Goal: Transaction & Acquisition: Purchase product/service

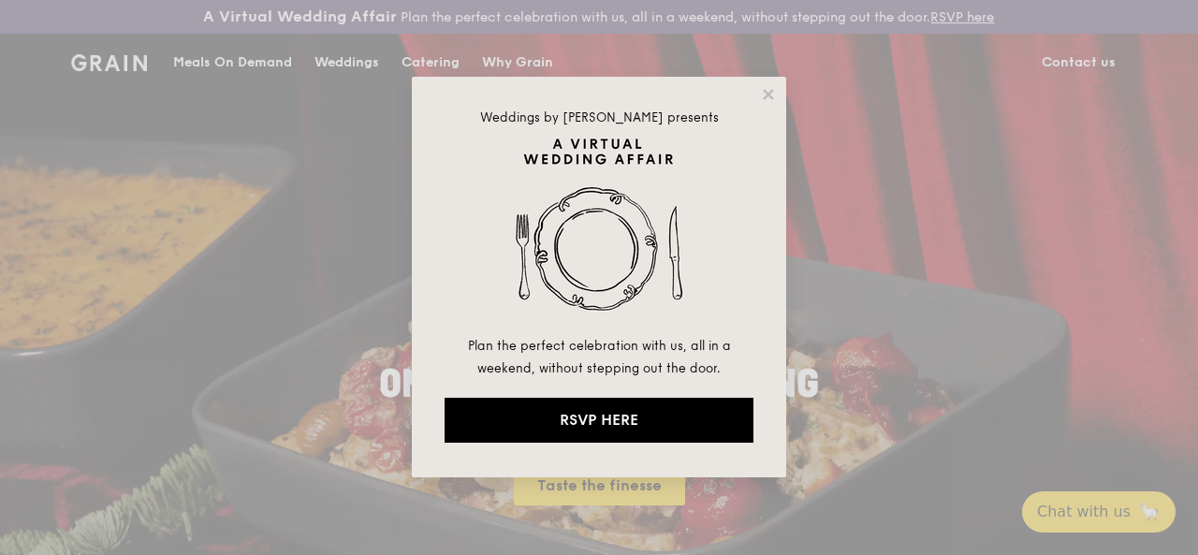
click at [772, 85] on div "Weddings by [PERSON_NAME] presents Plan the perfect celebration with us, all in…" at bounding box center [599, 277] width 375 height 401
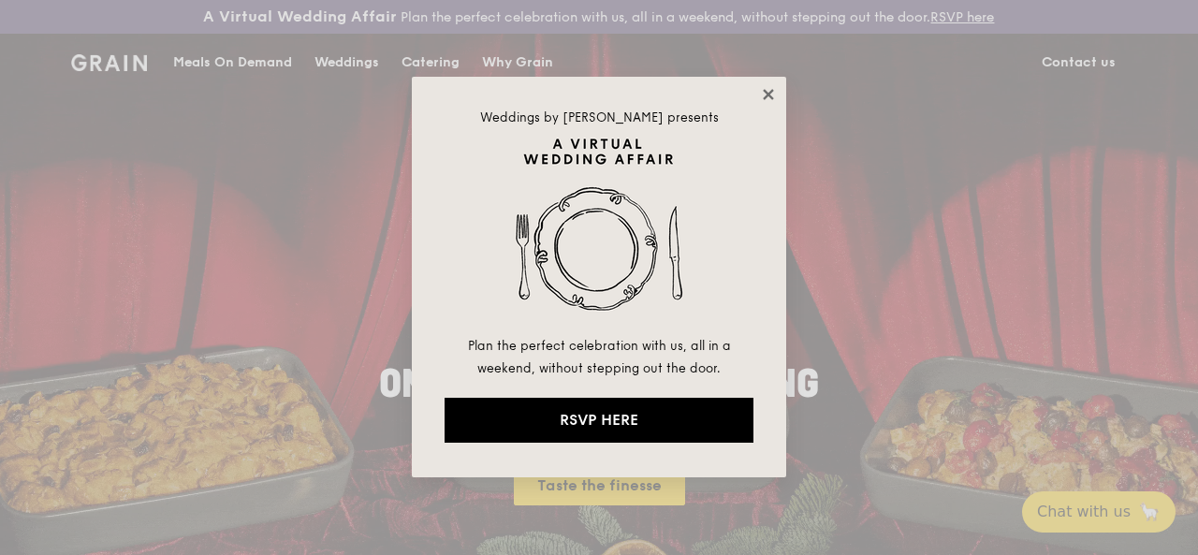
click at [772, 93] on icon at bounding box center [768, 94] width 17 height 17
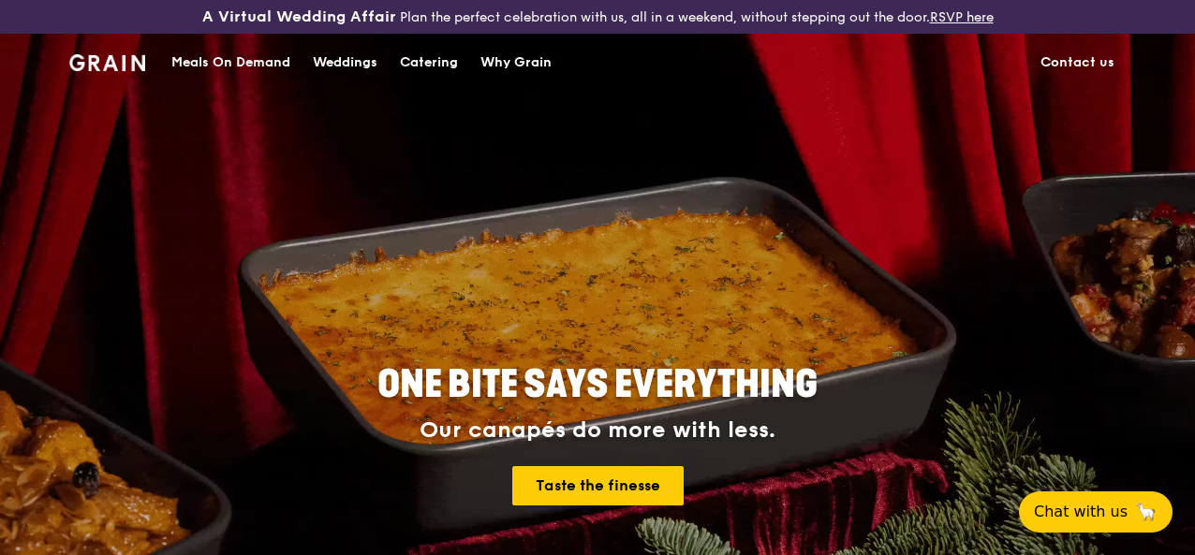
click at [257, 76] on div "Meals On Demand" at bounding box center [230, 63] width 119 height 56
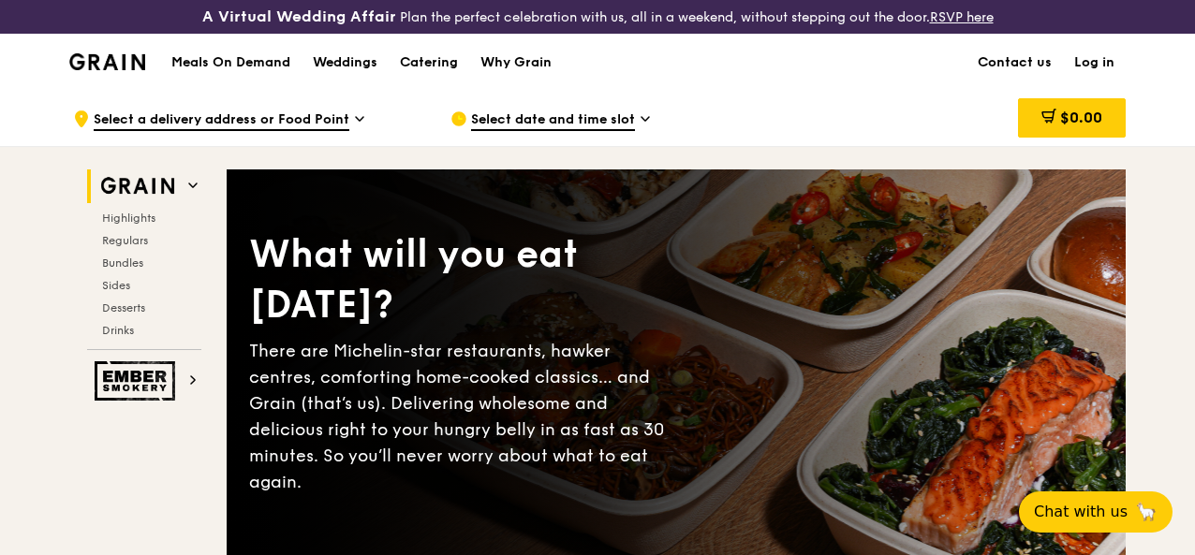
click at [1100, 68] on link "Log in" at bounding box center [1094, 63] width 63 height 56
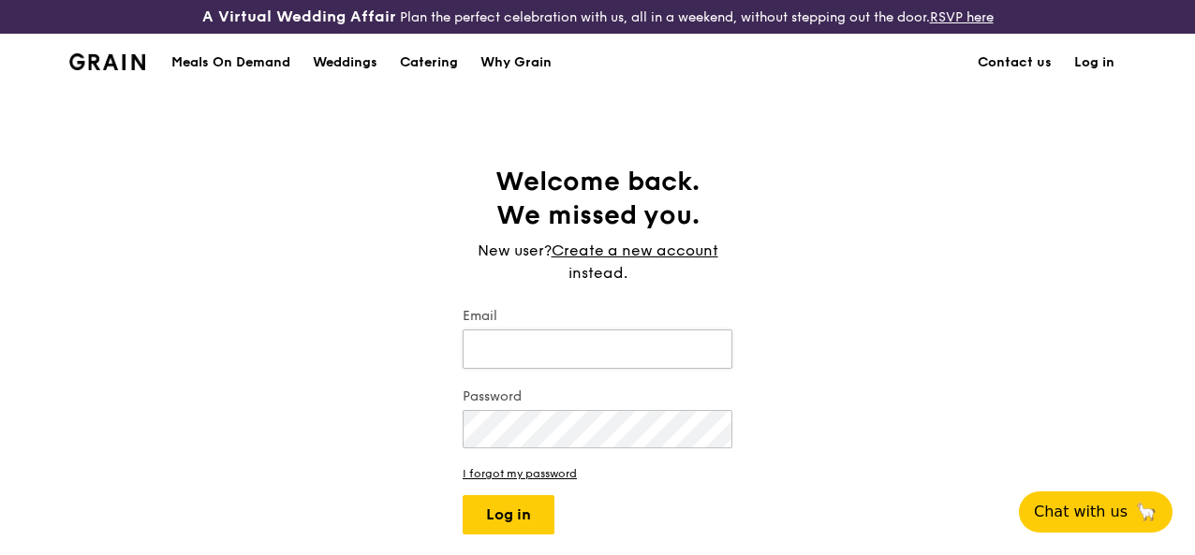
click at [541, 366] on input "Email" at bounding box center [598, 349] width 270 height 39
type input "a"
type input "[EMAIL_ADDRESS][DOMAIN_NAME]"
click at [463, 495] on button "Log in" at bounding box center [509, 514] width 92 height 39
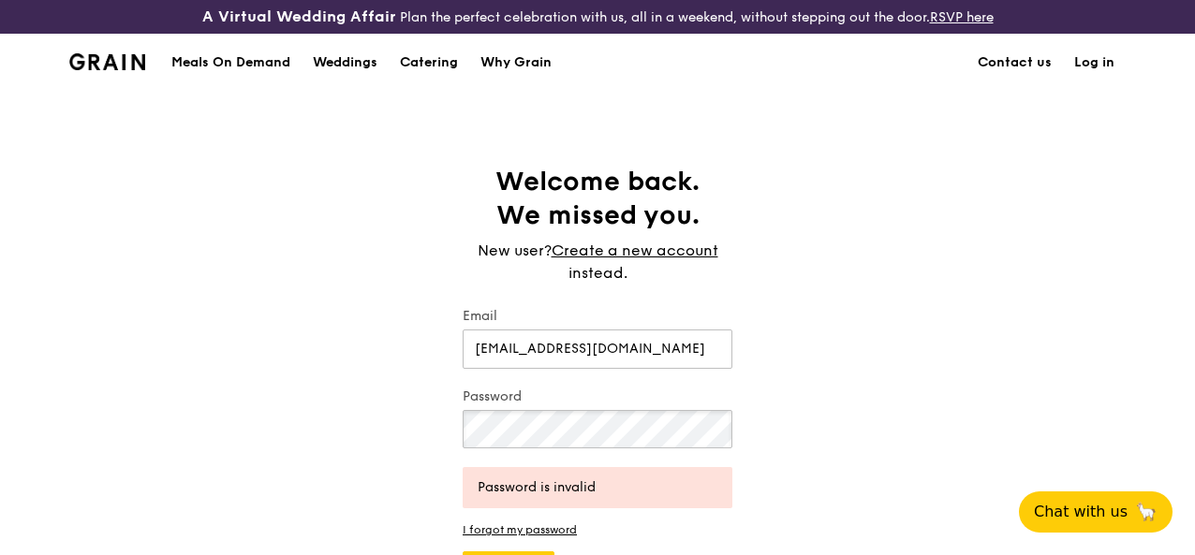
click at [431, 434] on div "Welcome back. We missed you. New user? Create a new account instead. Email [EMA…" at bounding box center [597, 378] width 1195 height 426
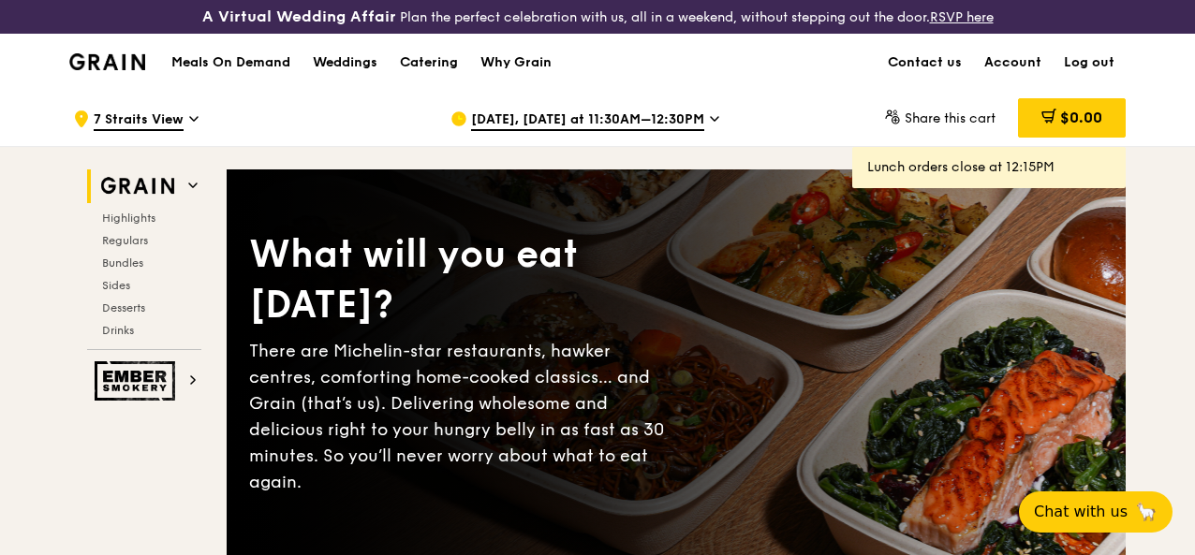
click at [537, 131] on span "[DATE], [DATE] at 11:30AM–12:30PM" at bounding box center [587, 120] width 233 height 21
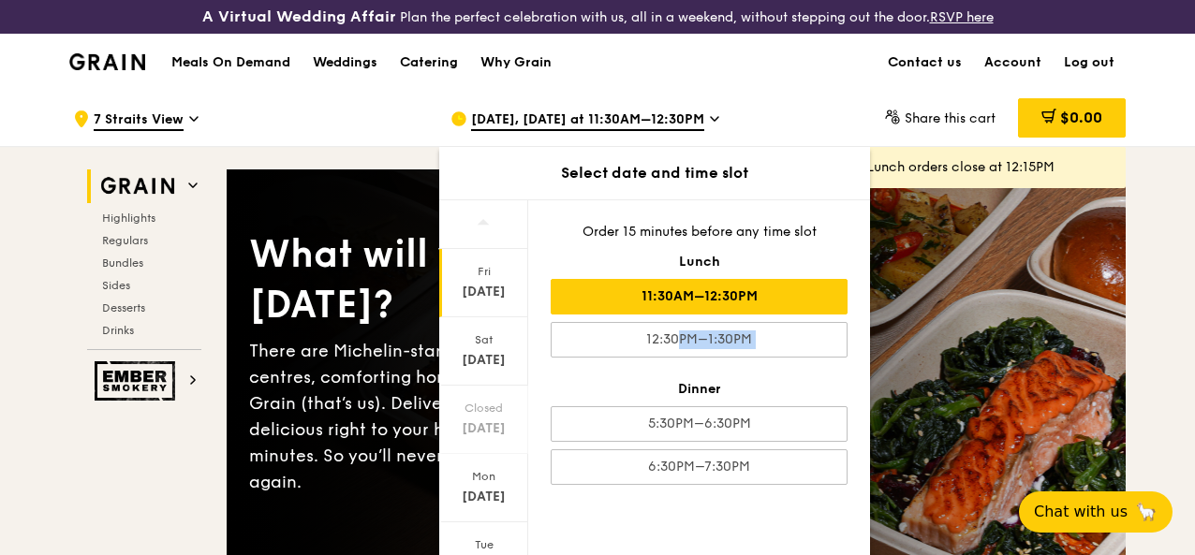
drag, startPoint x: 528, startPoint y: 347, endPoint x: 525, endPoint y: 404, distance: 57.2
click at [528, 424] on div "Order 15 minutes before any time slot Lunch 11:30AM–12:30PM 12:30PM–1:30PM Dinn…" at bounding box center [699, 353] width 342 height 307
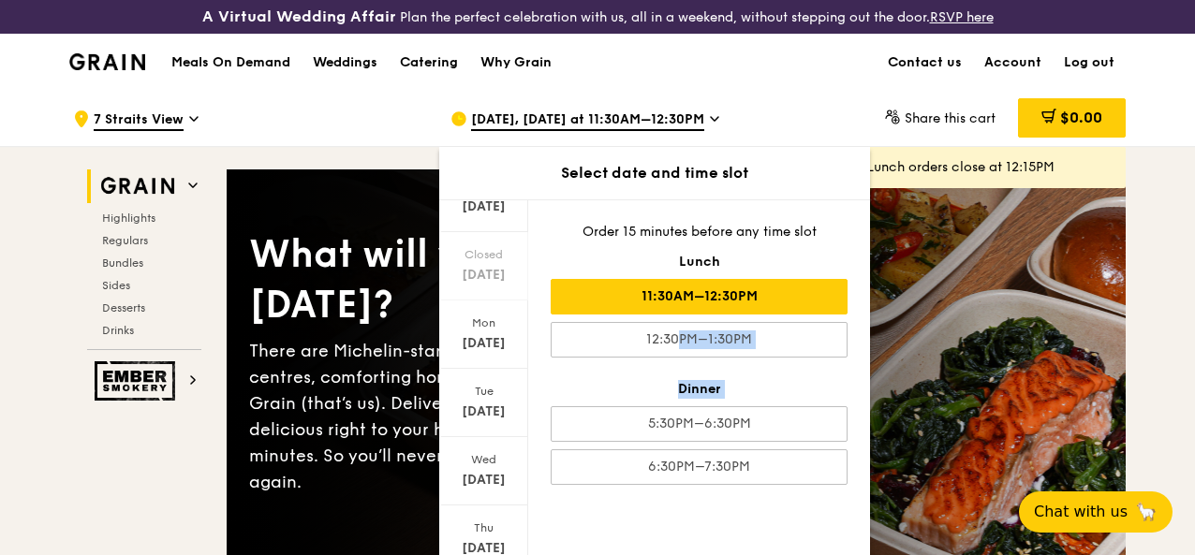
scroll to position [167, 0]
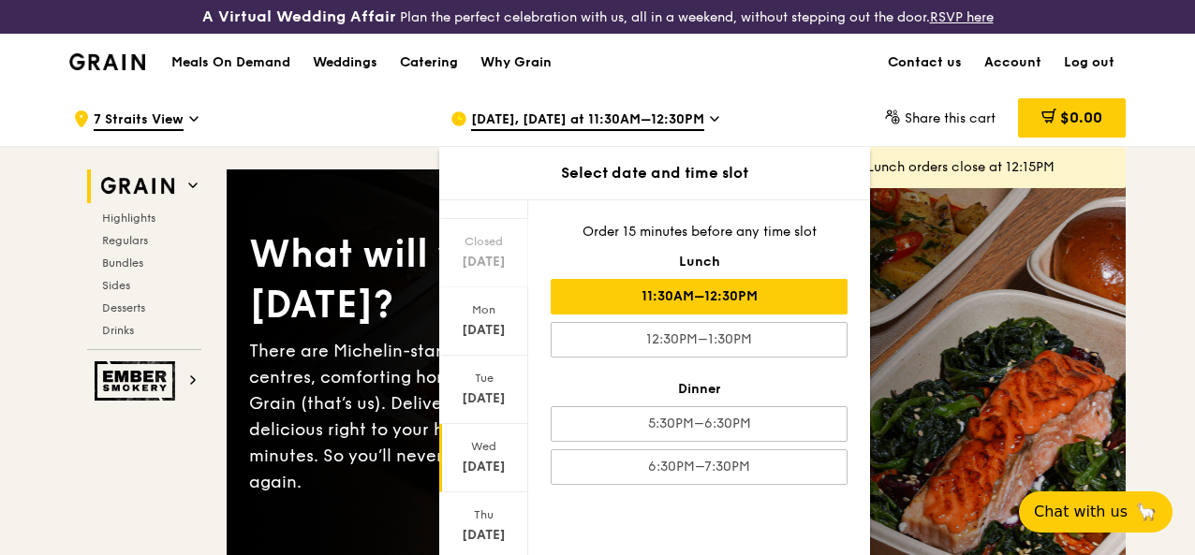
click at [493, 477] on div "[DATE]" at bounding box center [483, 467] width 83 height 19
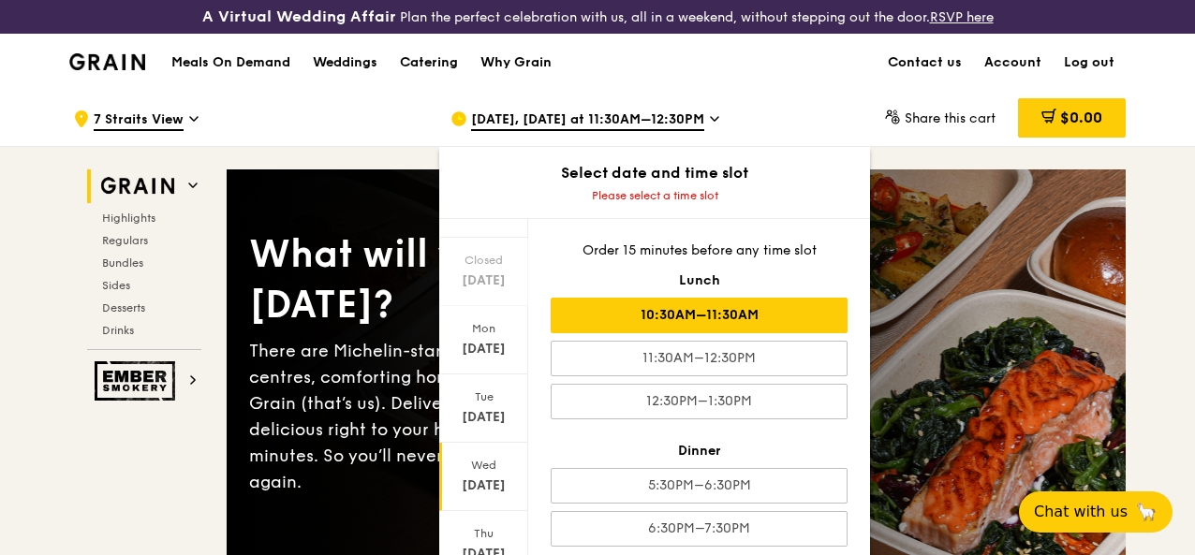
click at [731, 333] on div "10:30AM–11:30AM" at bounding box center [699, 316] width 297 height 36
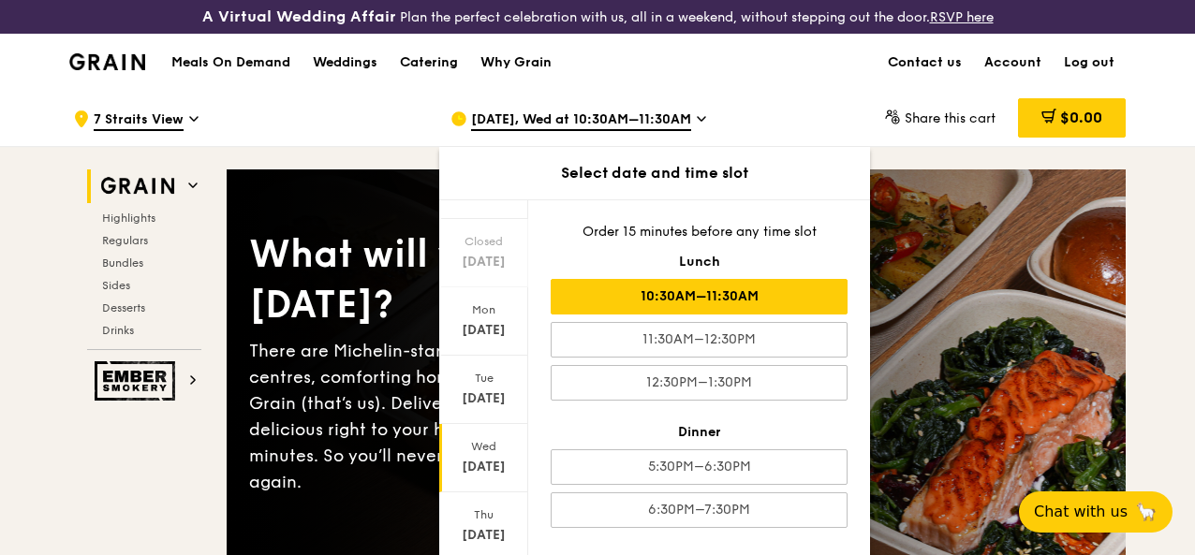
click at [801, 91] on div "Meals On Demand Weddings Catering Why Grain Contact us Account Log out" at bounding box center [597, 62] width 1056 height 57
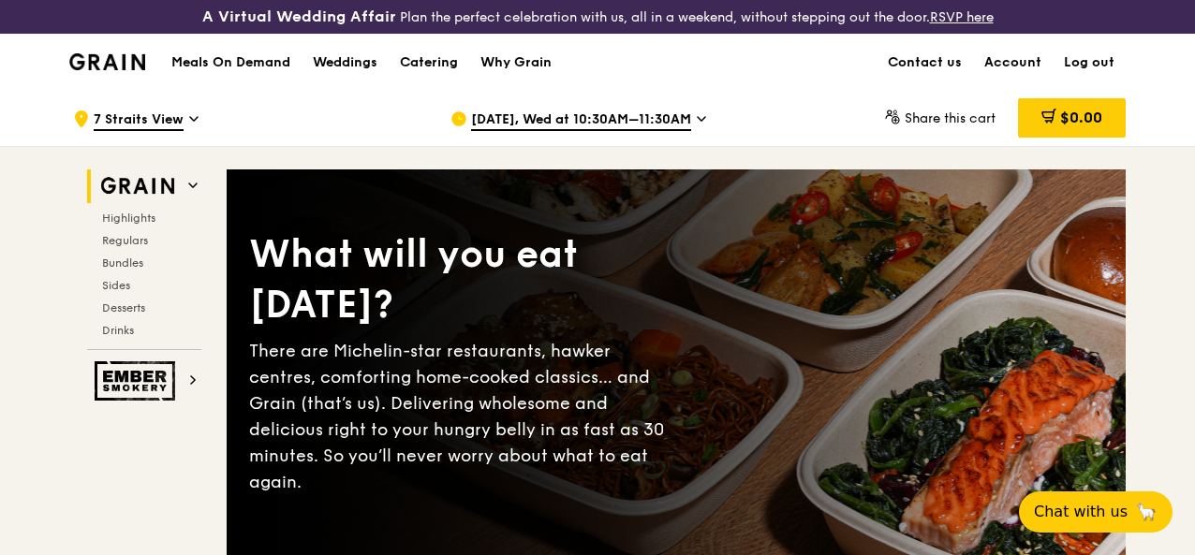
click at [180, 131] on span "7 Straits View" at bounding box center [139, 120] width 90 height 21
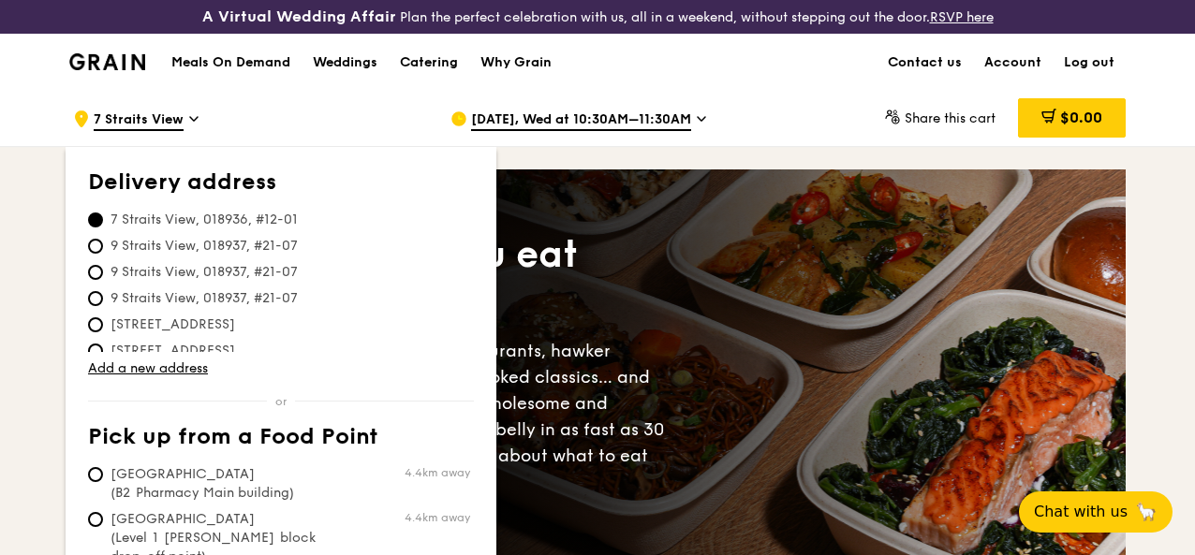
click at [105, 256] on span "9 Straits View, 018937, #21-07" at bounding box center [204, 246] width 232 height 19
click at [103, 254] on input "9 Straits View, 018937, #21-07" at bounding box center [95, 246] width 15 height 15
radio input "true"
click at [245, 117] on div ".cls-1 { fill: none; stroke: #fff; stroke-linecap: round; stroke-linejoin: roun…" at bounding box center [246, 119] width 347 height 56
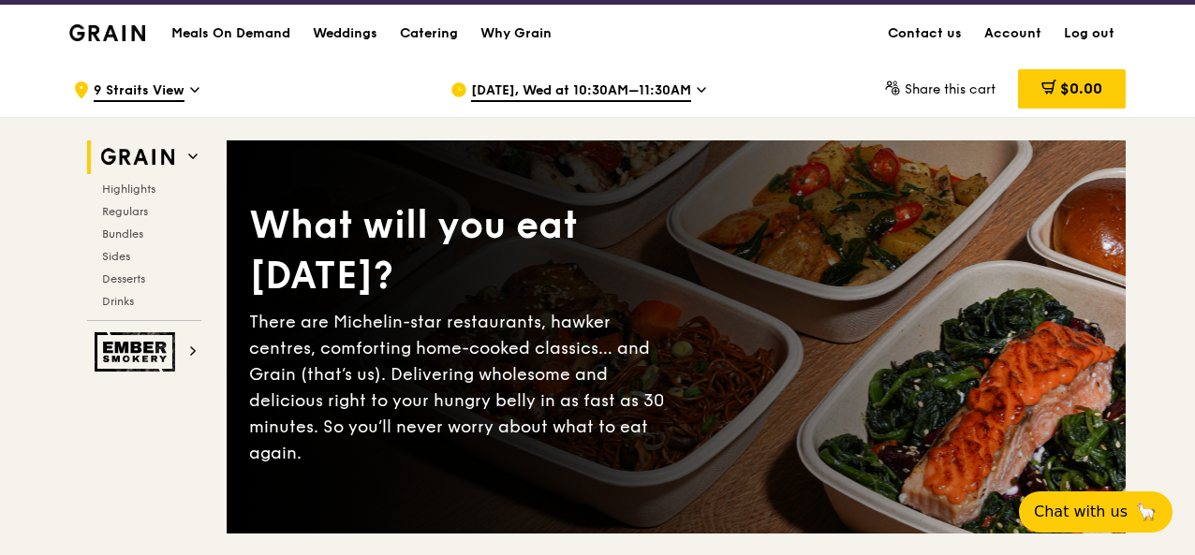
scroll to position [0, 0]
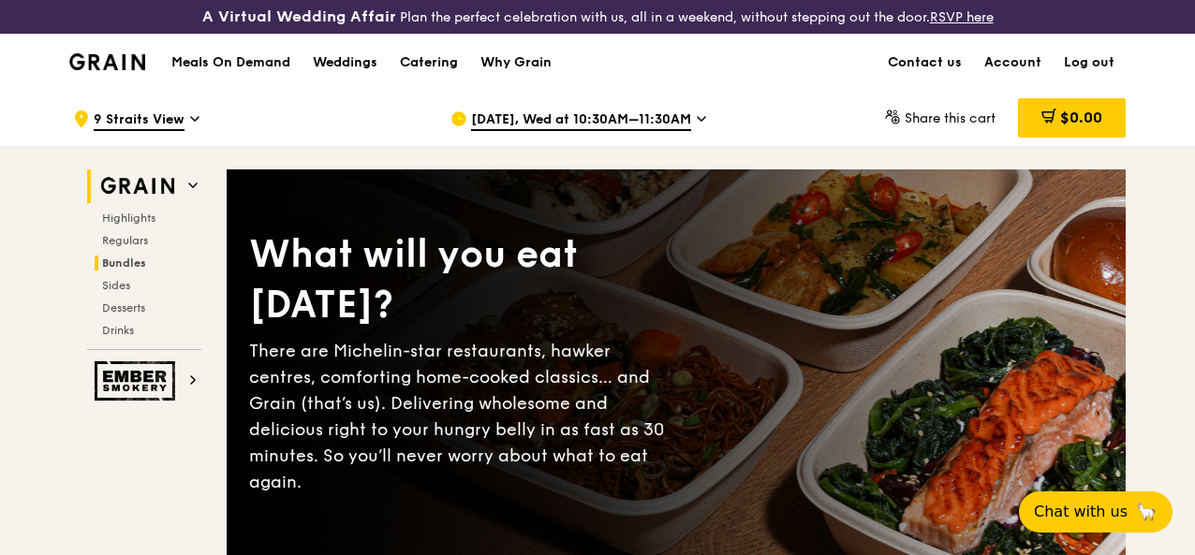
click at [120, 270] on span "Bundles" at bounding box center [124, 263] width 44 height 13
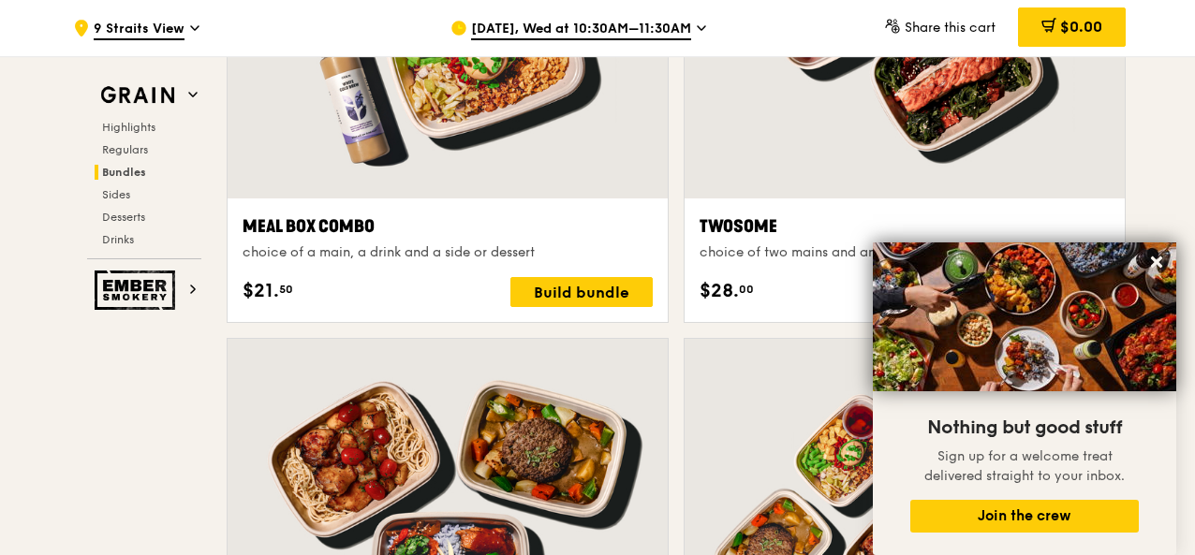
scroll to position [3004, 0]
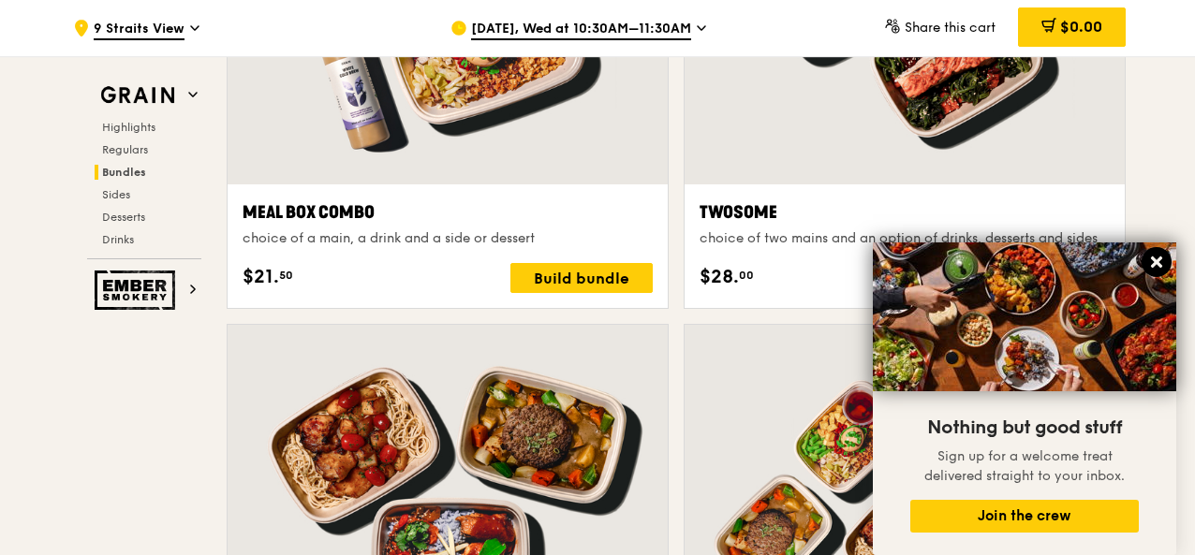
click at [1154, 258] on icon at bounding box center [1156, 262] width 17 height 17
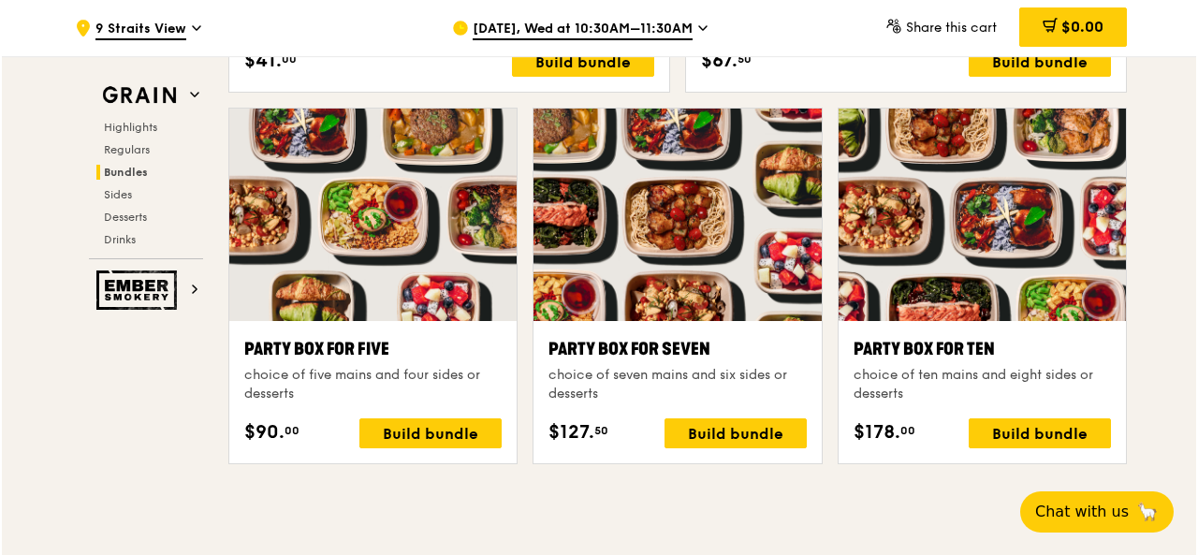
scroll to position [3746, 0]
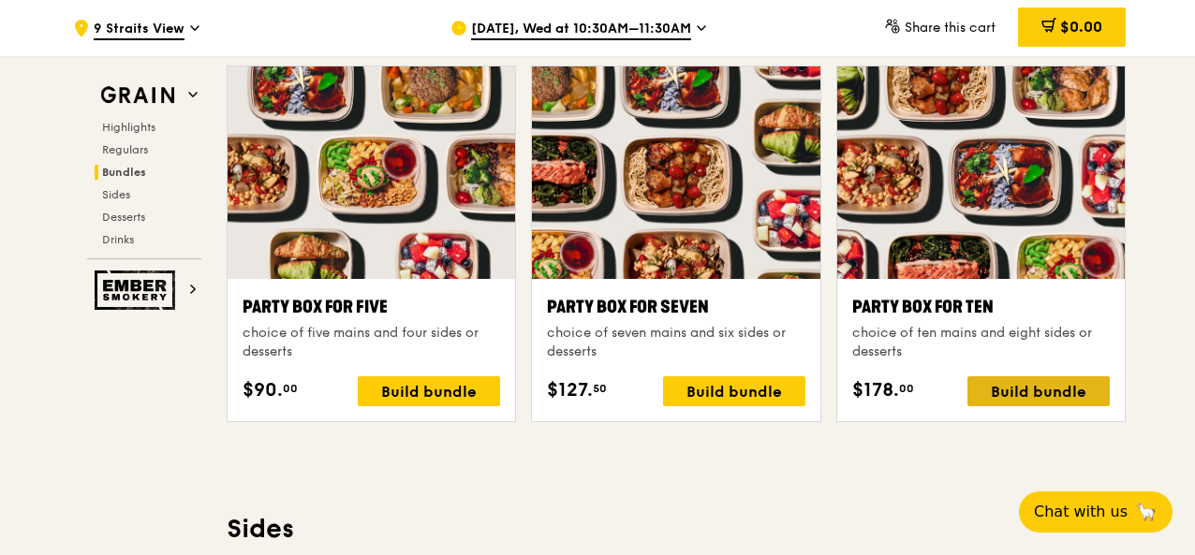
click at [1024, 406] on div "Build bundle" at bounding box center [1038, 391] width 142 height 30
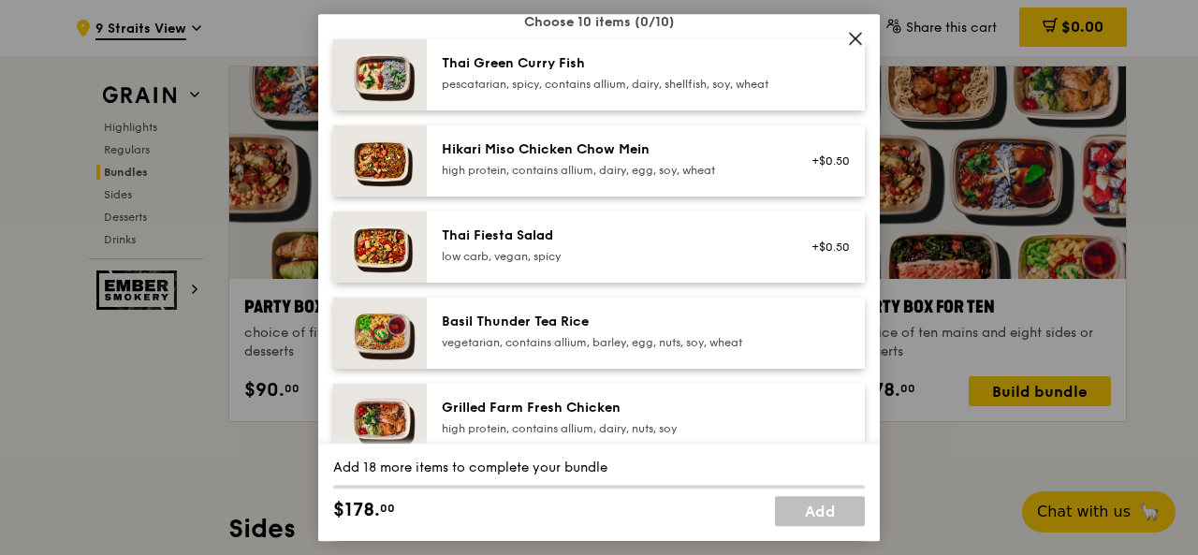
scroll to position [187, 0]
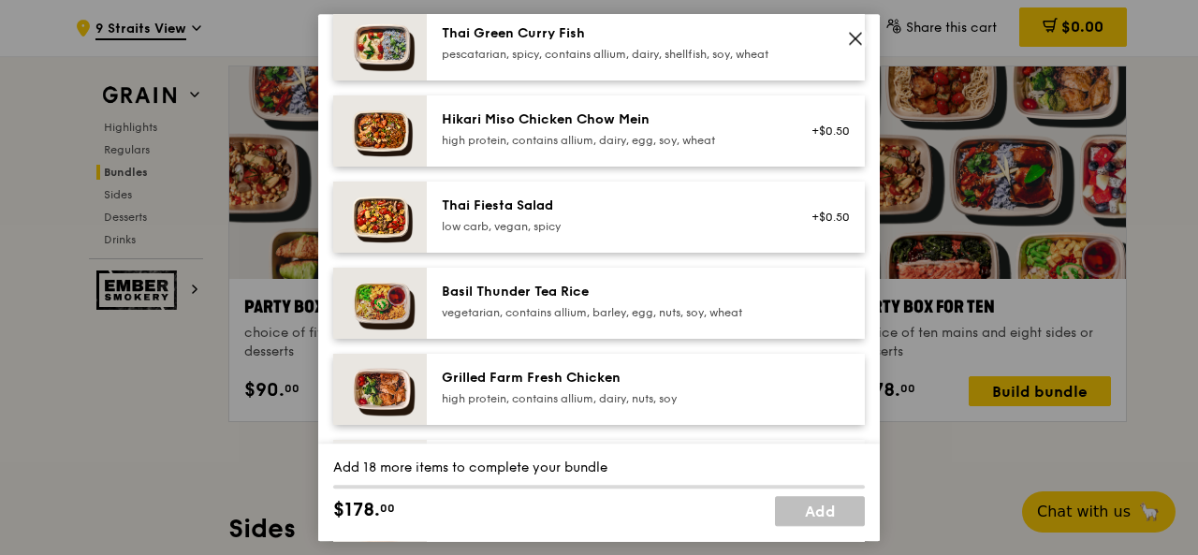
click at [603, 61] on div "pescatarian, spicy, contains allium, dairy, shellfish, soy, wheat" at bounding box center [610, 54] width 336 height 15
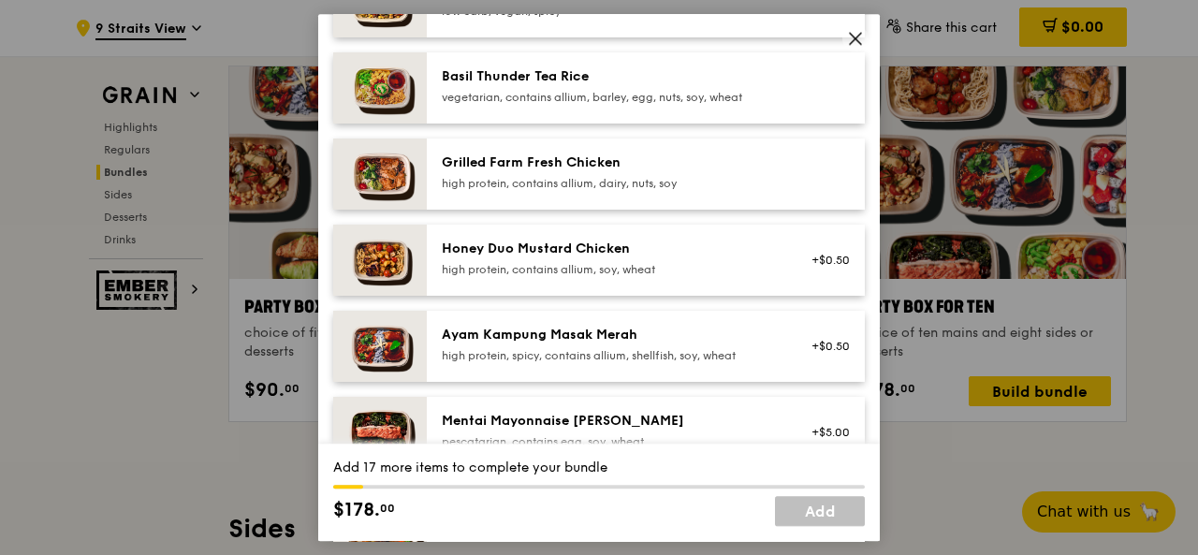
scroll to position [377, 0]
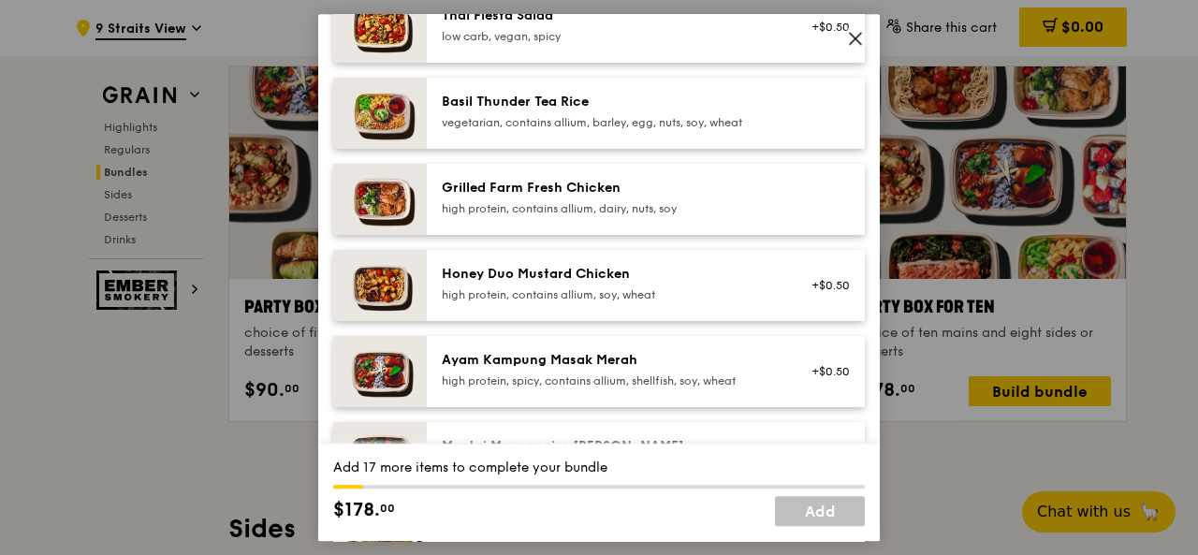
click at [627, 386] on div "Ayam Kampung Masak Merah high protein, spicy, contains allium, shellfish, soy, …" at bounding box center [610, 369] width 336 height 37
click at [620, 370] on div "Ayam Kampung Masak Merah" at bounding box center [610, 360] width 336 height 19
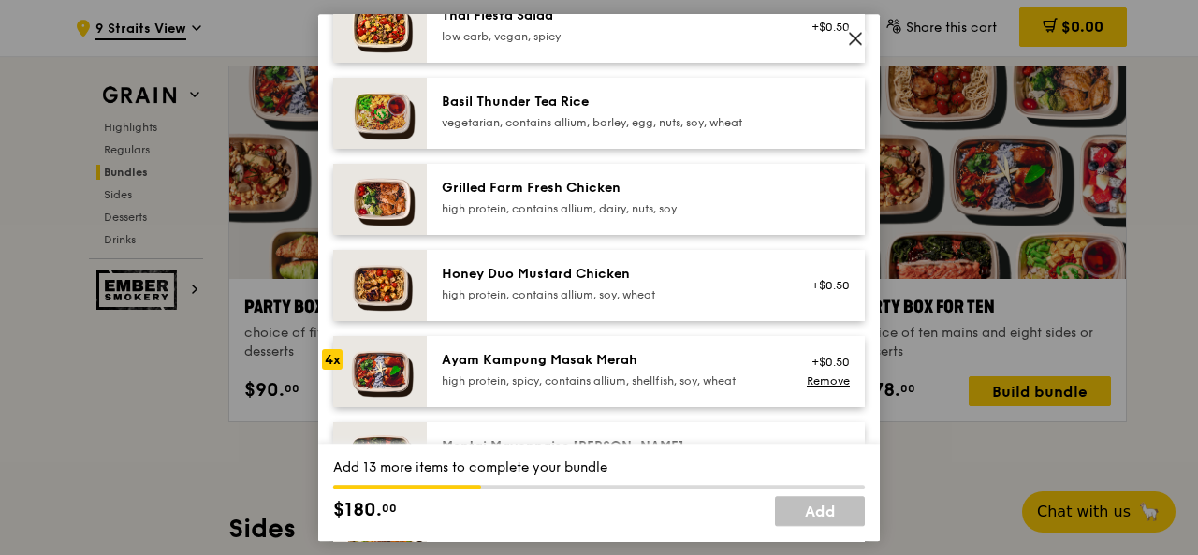
click at [620, 370] on div "Ayam Kampung Masak Merah" at bounding box center [610, 360] width 336 height 19
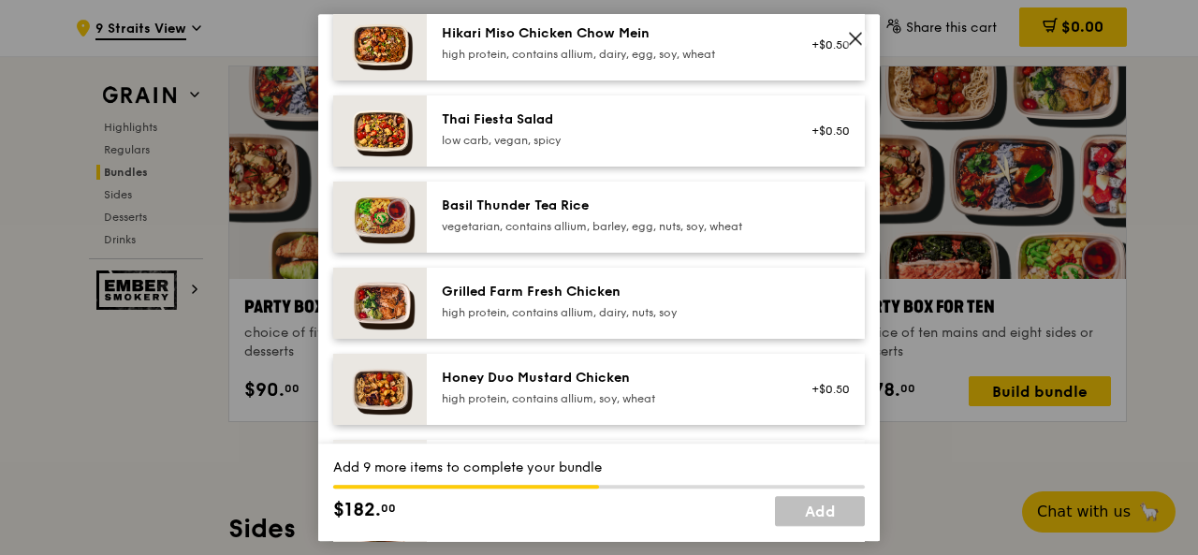
scroll to position [180, 0]
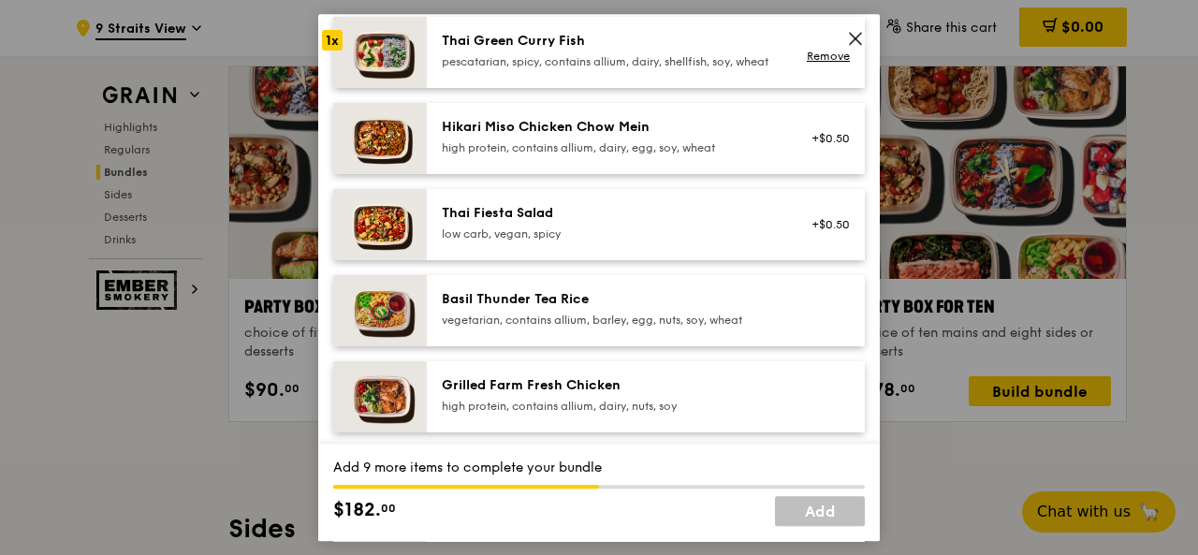
click at [629, 55] on div "pescatarian, spicy, contains allium, dairy, shellfish, soy, wheat" at bounding box center [610, 61] width 336 height 15
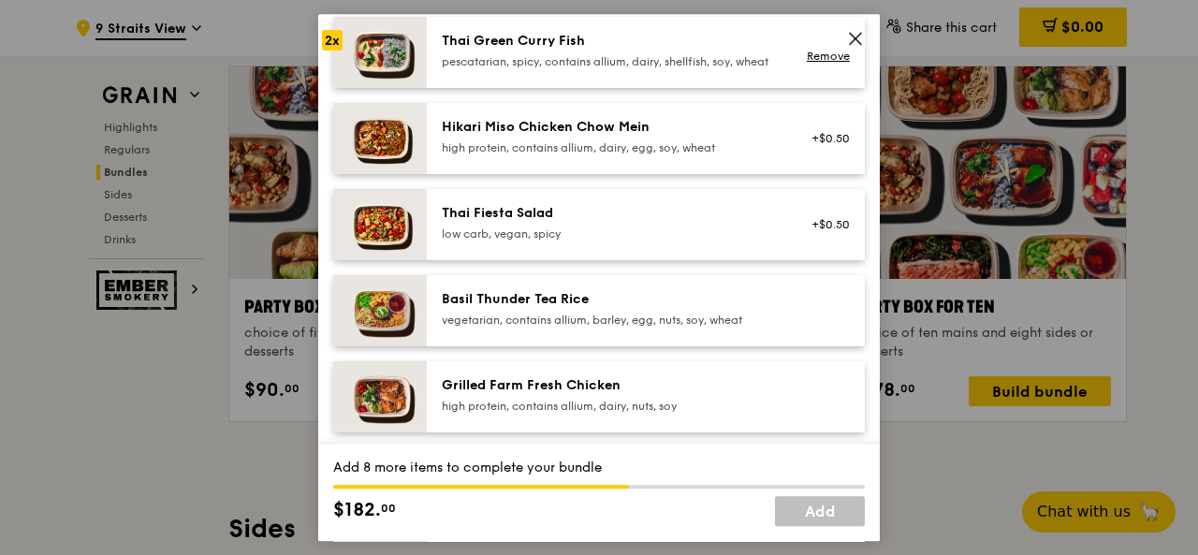
click at [578, 58] on div "pescatarian, spicy, contains allium, dairy, shellfish, soy, wheat" at bounding box center [610, 61] width 336 height 15
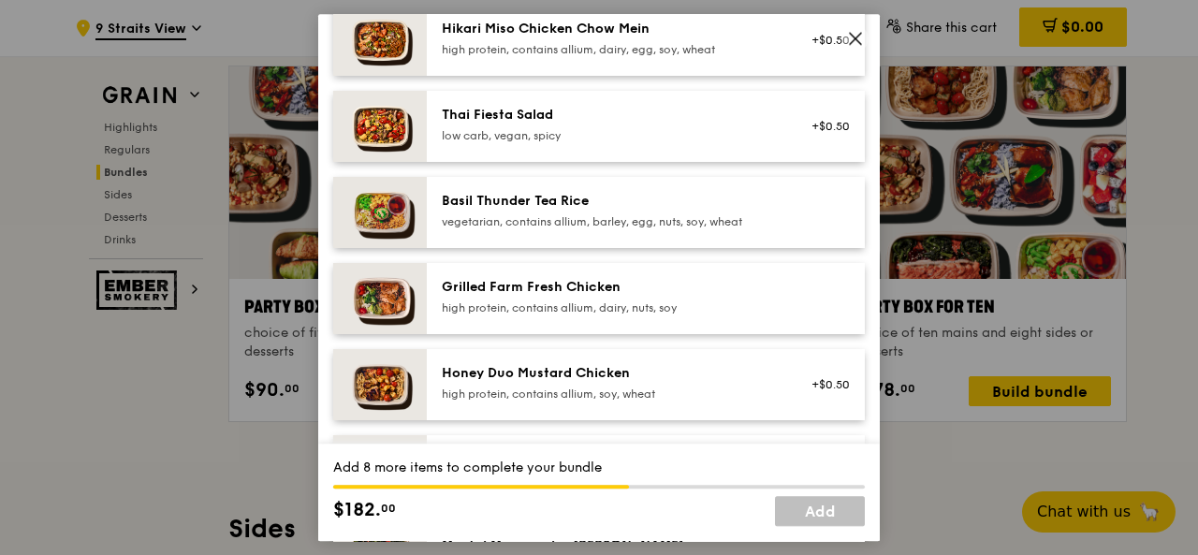
scroll to position [461, 0]
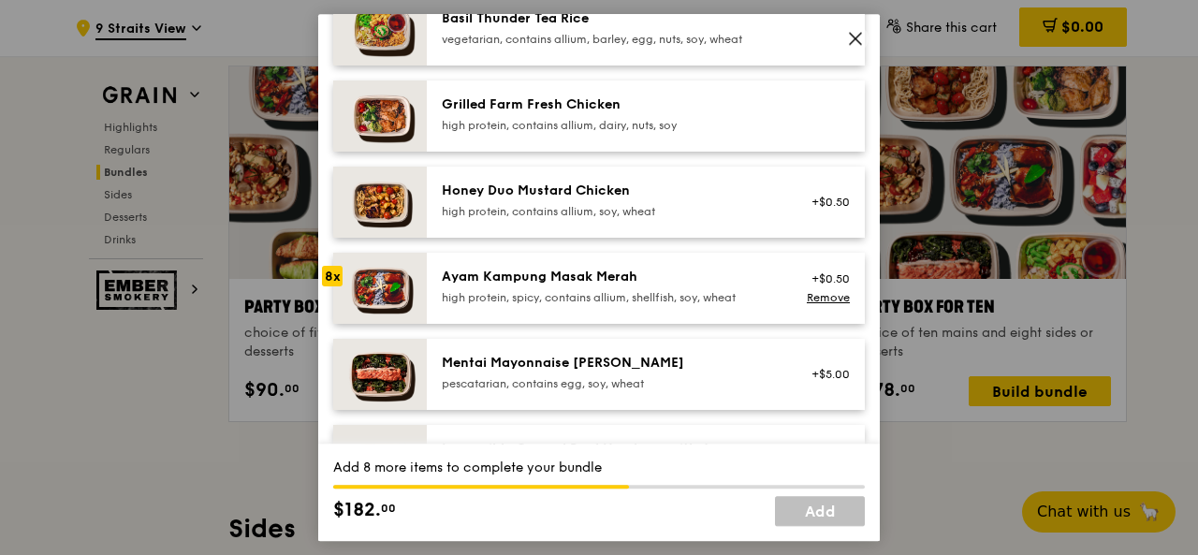
click at [493, 305] on div "high protein, spicy, contains allium, shellfish, soy, wheat" at bounding box center [610, 297] width 336 height 15
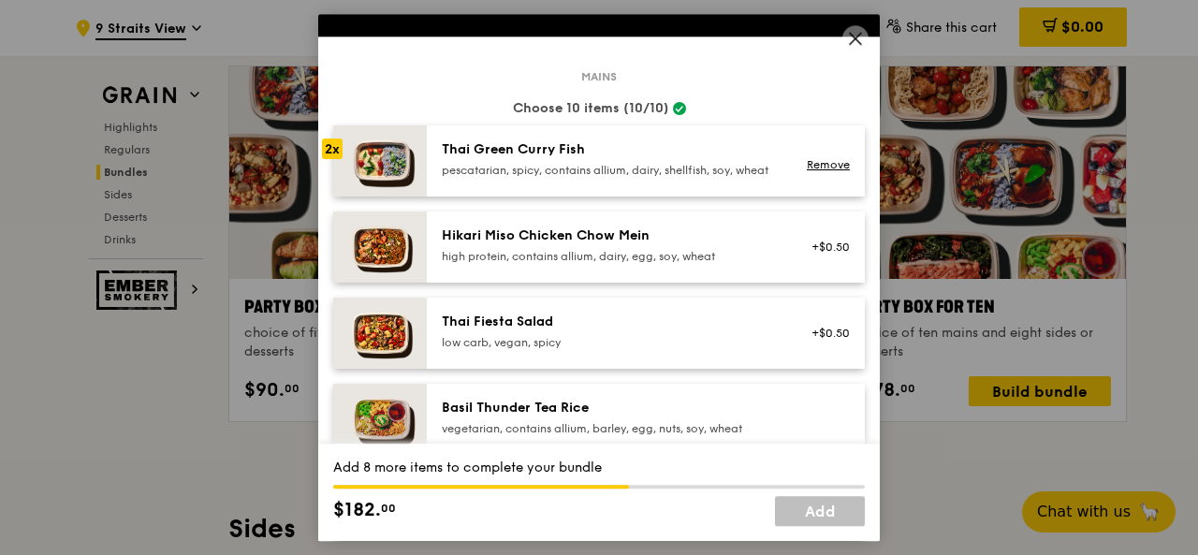
scroll to position [24, 0]
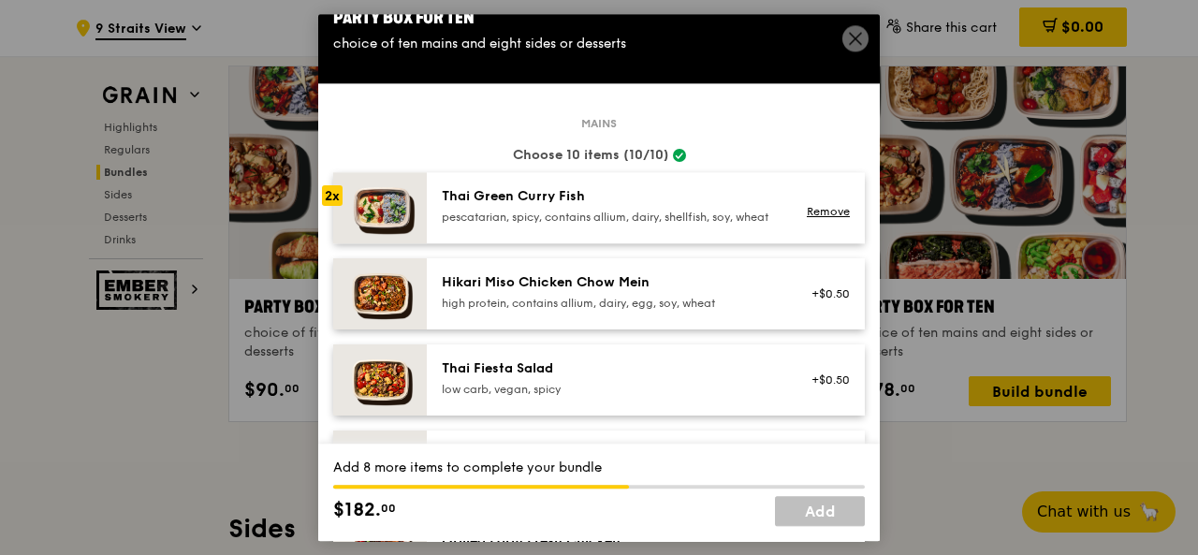
click at [848, 36] on icon at bounding box center [855, 38] width 17 height 17
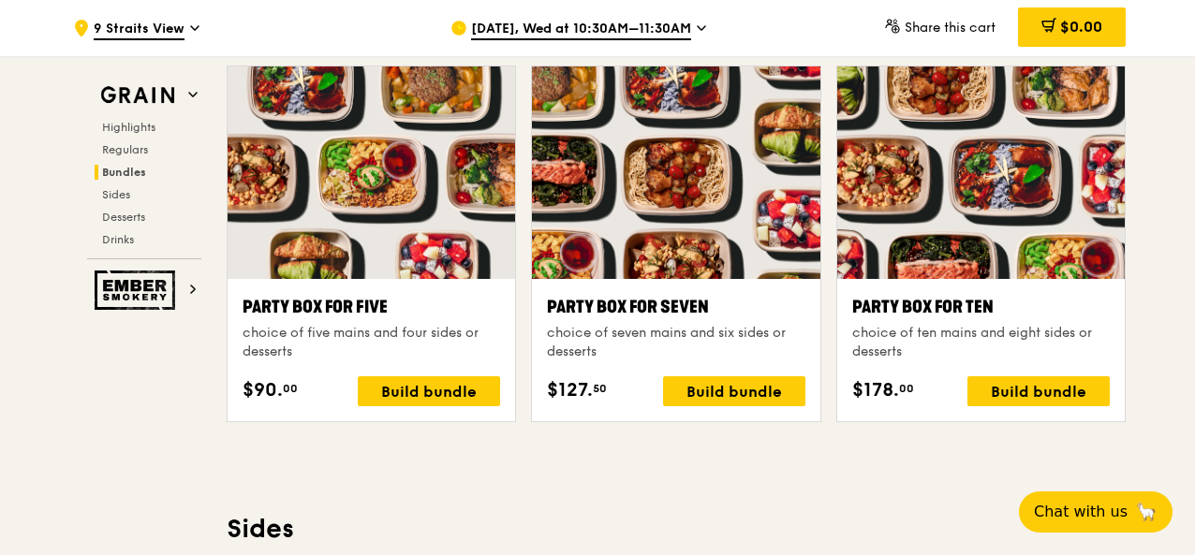
click at [954, 308] on div "Party Box for Ten" at bounding box center [980, 307] width 257 height 26
click at [1000, 403] on div "Build bundle" at bounding box center [1038, 391] width 142 height 30
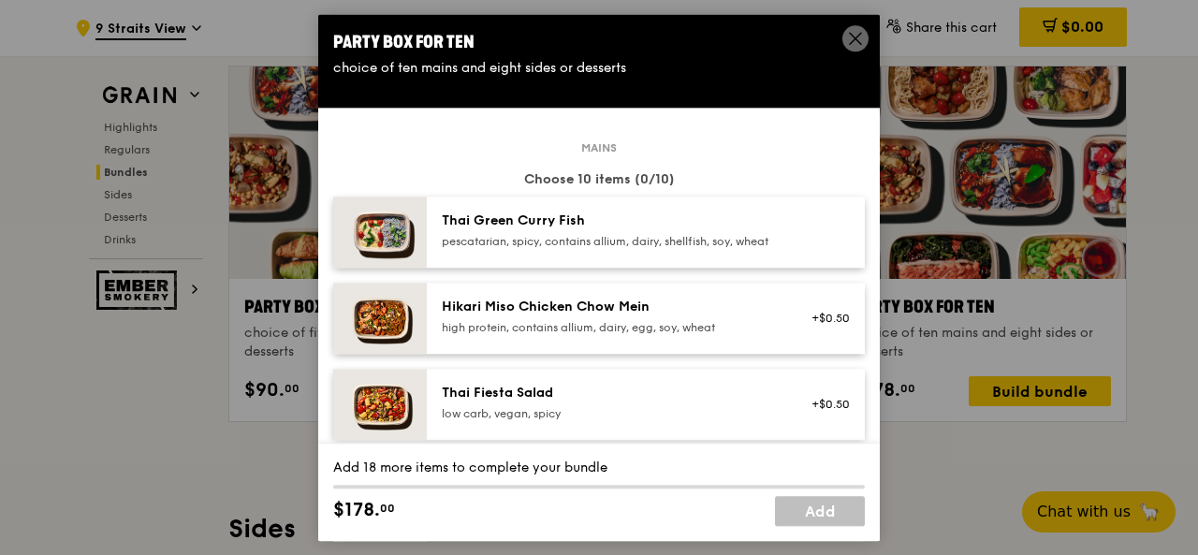
click at [451, 244] on div "pescatarian, spicy, contains allium, dairy, shellfish, soy, wheat" at bounding box center [610, 241] width 336 height 15
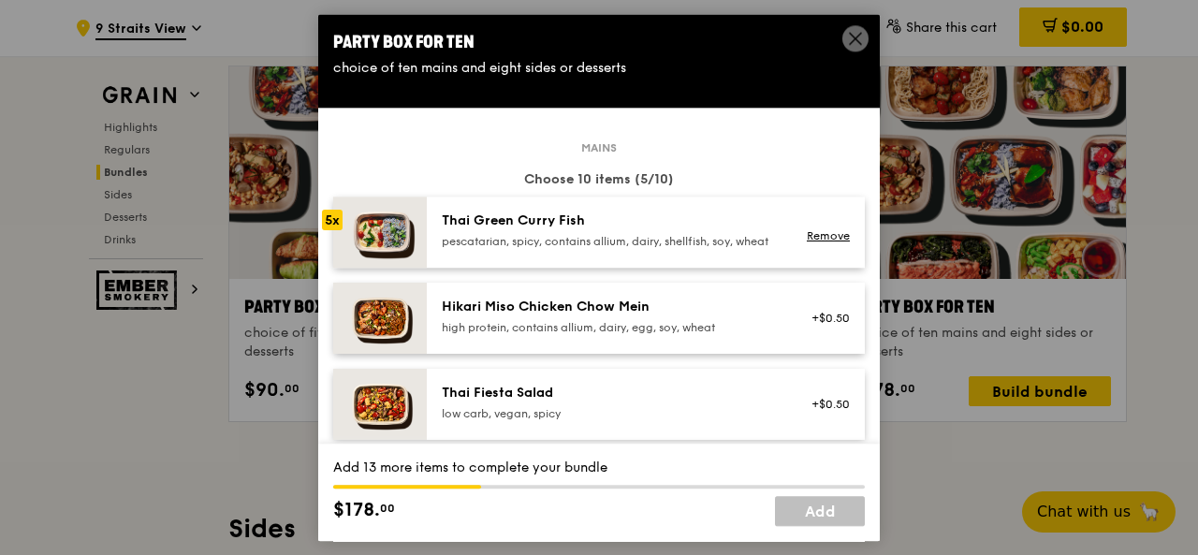
click at [451, 244] on div "pescatarian, spicy, contains allium, dairy, shellfish, soy, wheat" at bounding box center [610, 241] width 336 height 15
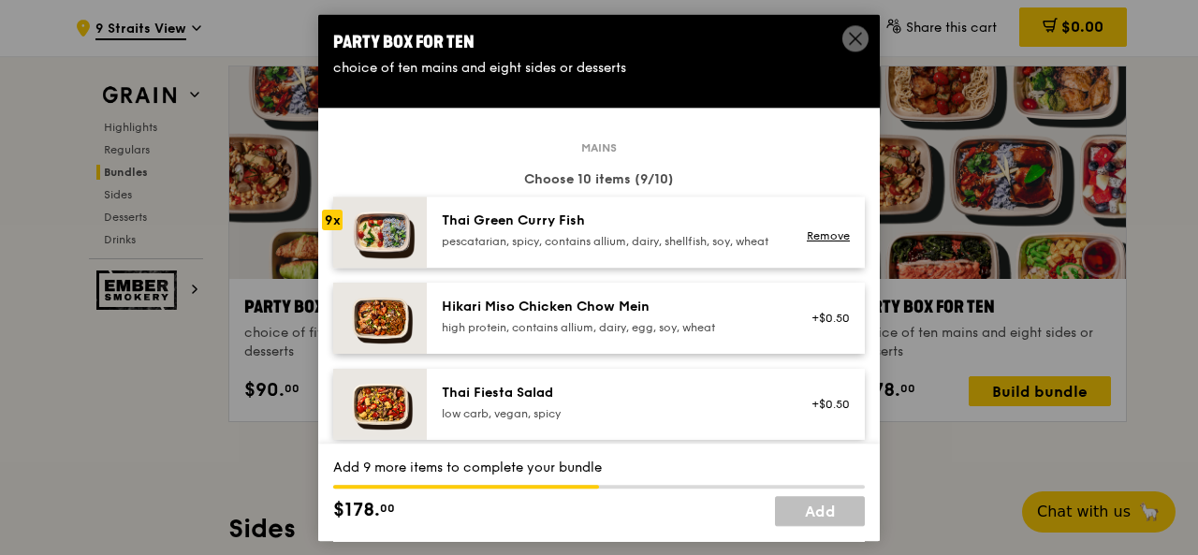
click at [451, 244] on div "pescatarian, spicy, contains allium, dairy, shellfish, soy, wheat" at bounding box center [610, 241] width 336 height 15
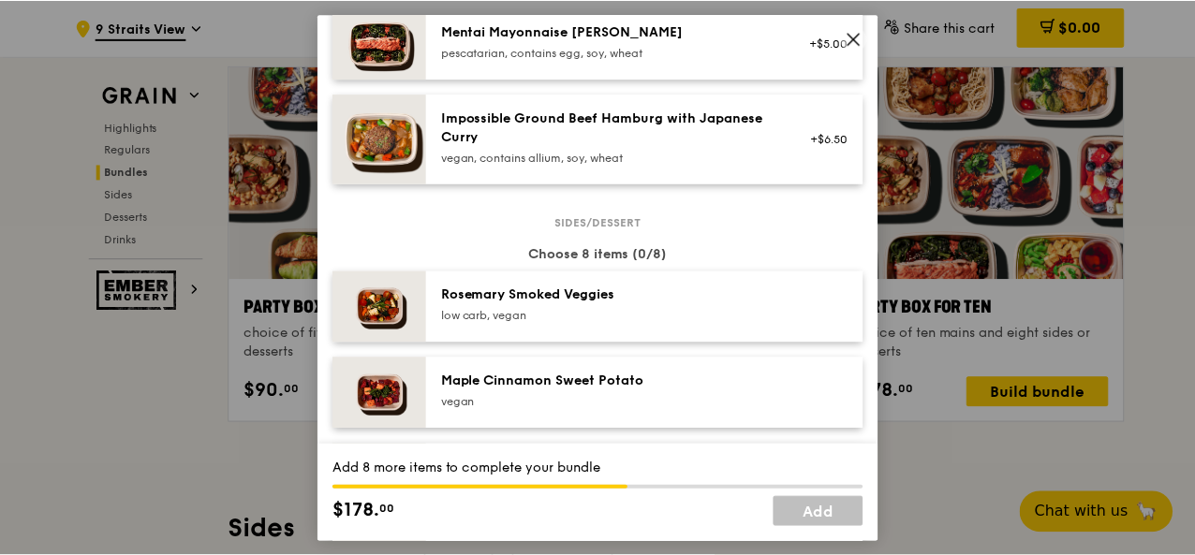
scroll to position [989, 0]
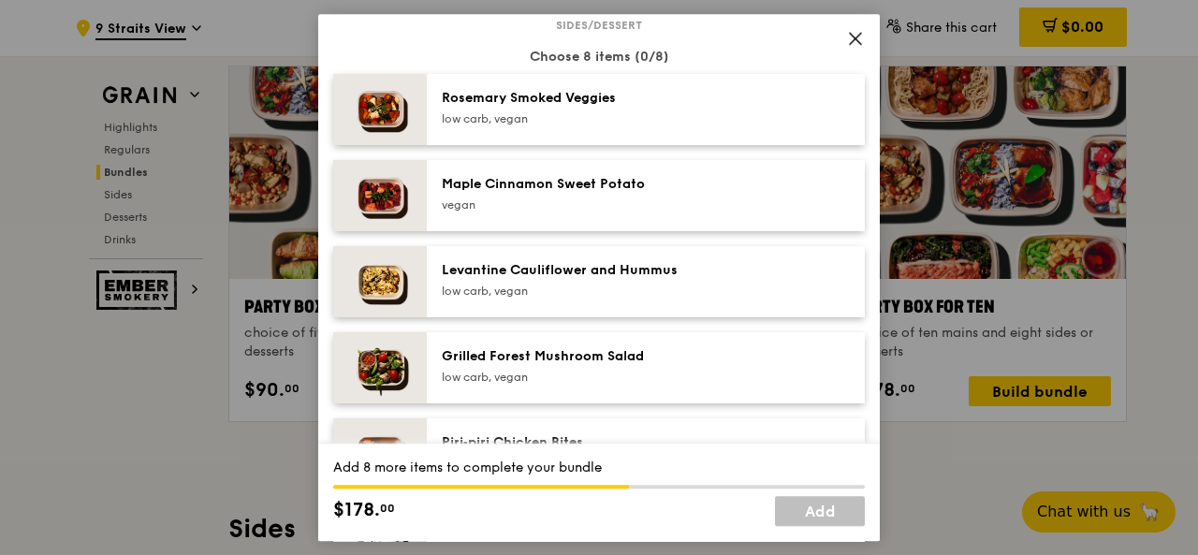
click at [526, 126] on div "low carb, vegan" at bounding box center [610, 118] width 336 height 15
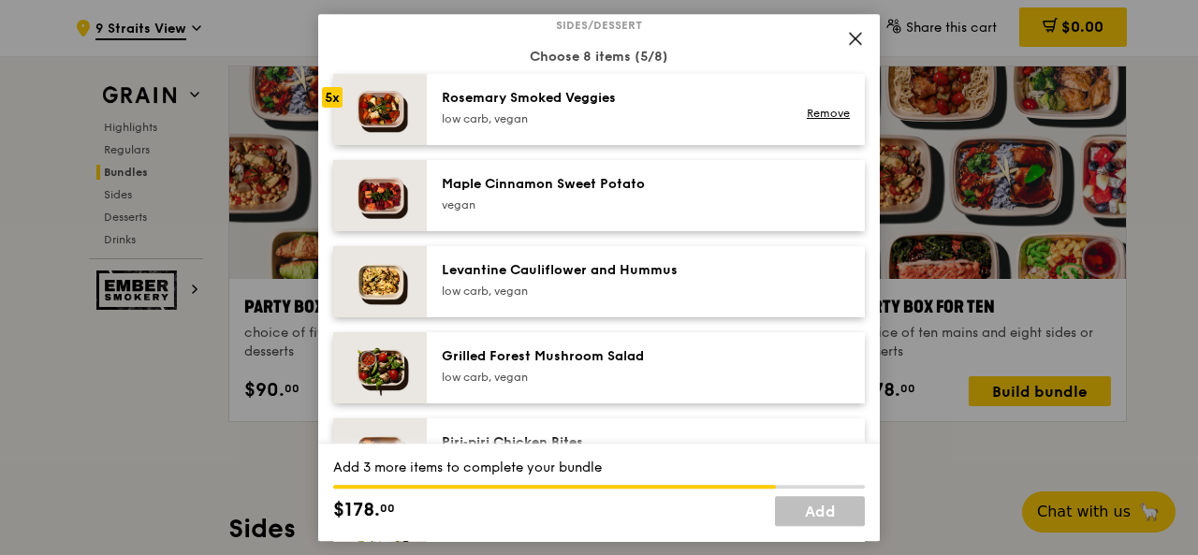
click at [526, 126] on div "low carb, vegan" at bounding box center [610, 118] width 336 height 15
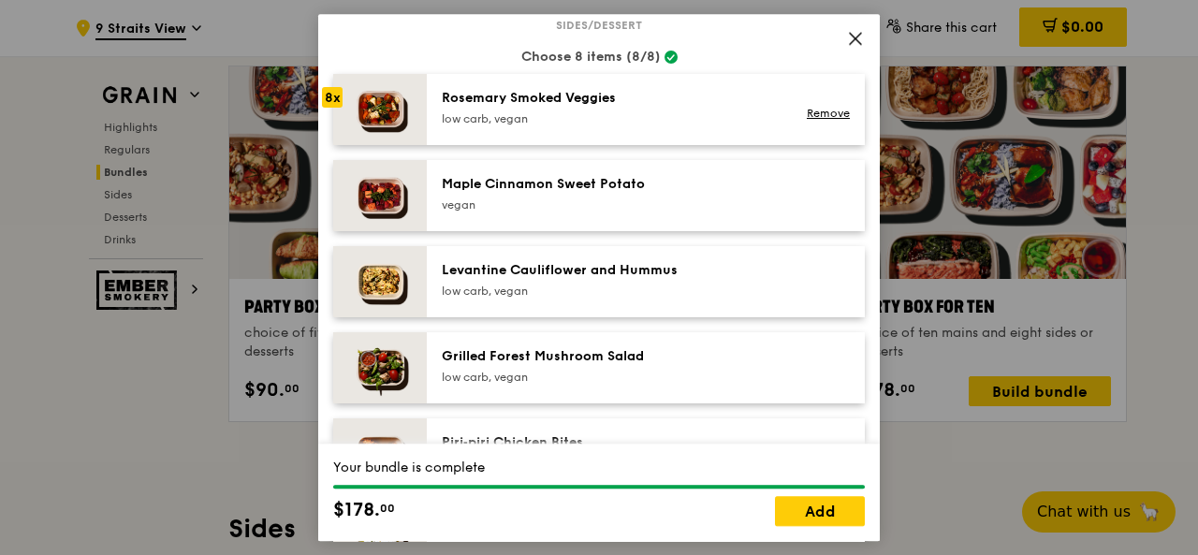
click at [526, 126] on div "low carb, vegan" at bounding box center [610, 118] width 336 height 15
click at [520, 125] on div "low carb, vegan" at bounding box center [610, 118] width 336 height 15
click at [816, 522] on link "Add" at bounding box center [820, 511] width 90 height 30
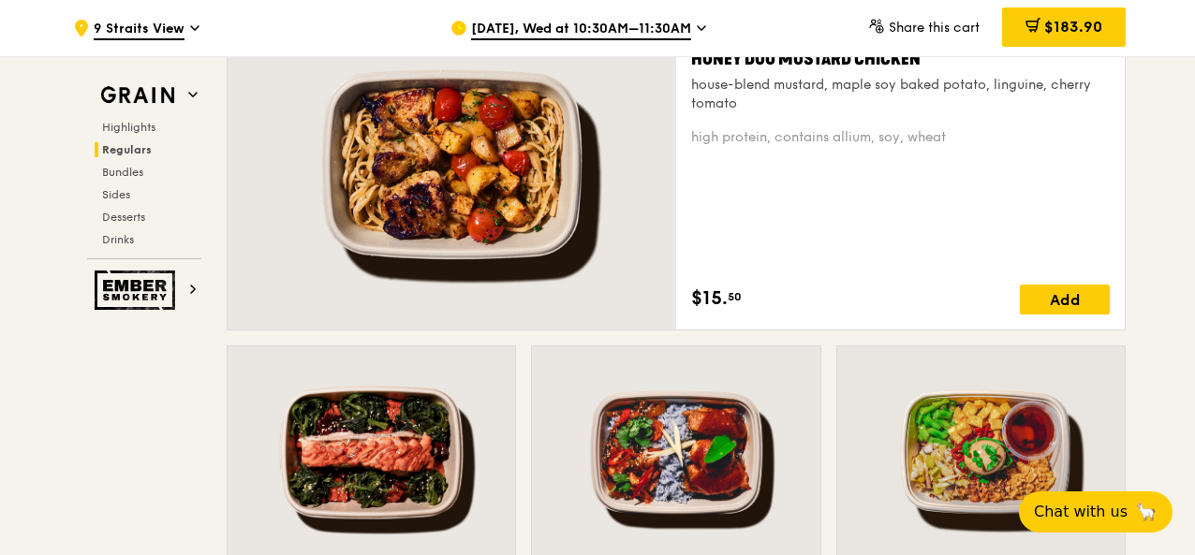
scroll to position [1410, 0]
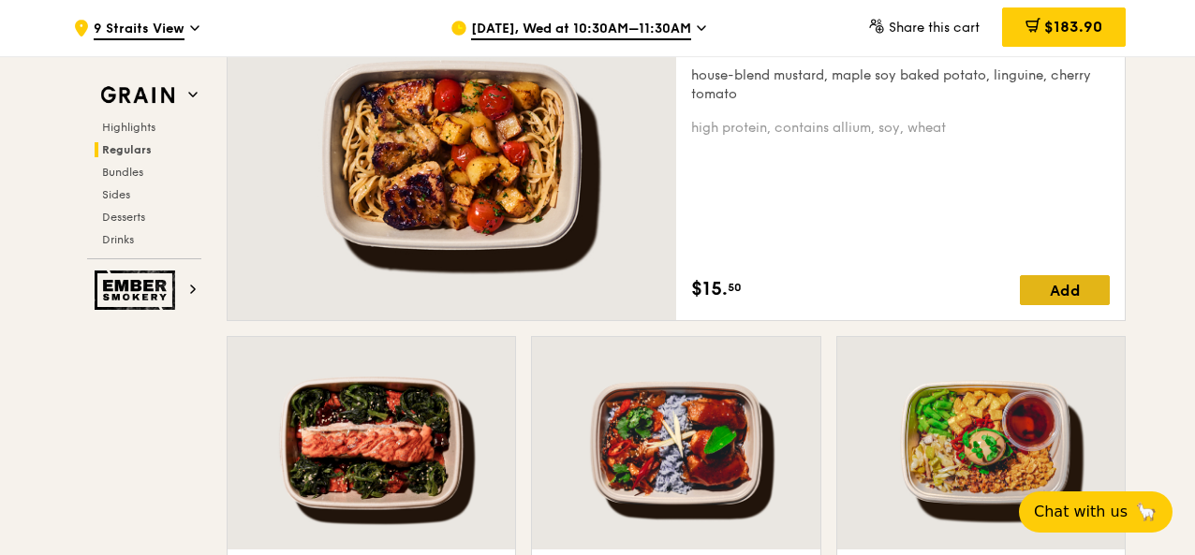
click at [1061, 301] on div "Add" at bounding box center [1065, 290] width 90 height 30
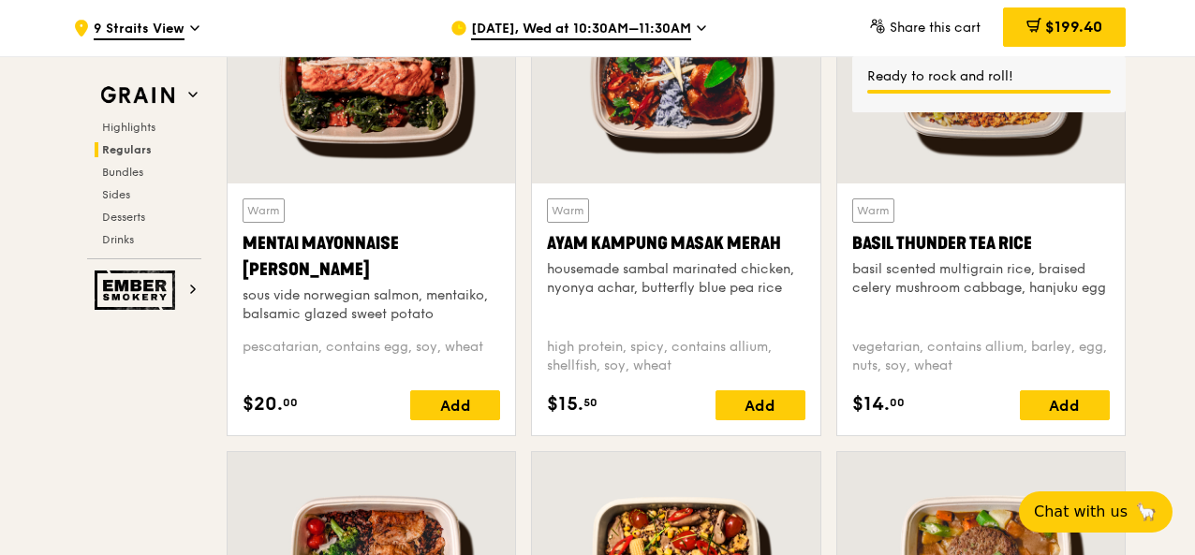
scroll to position [1785, 0]
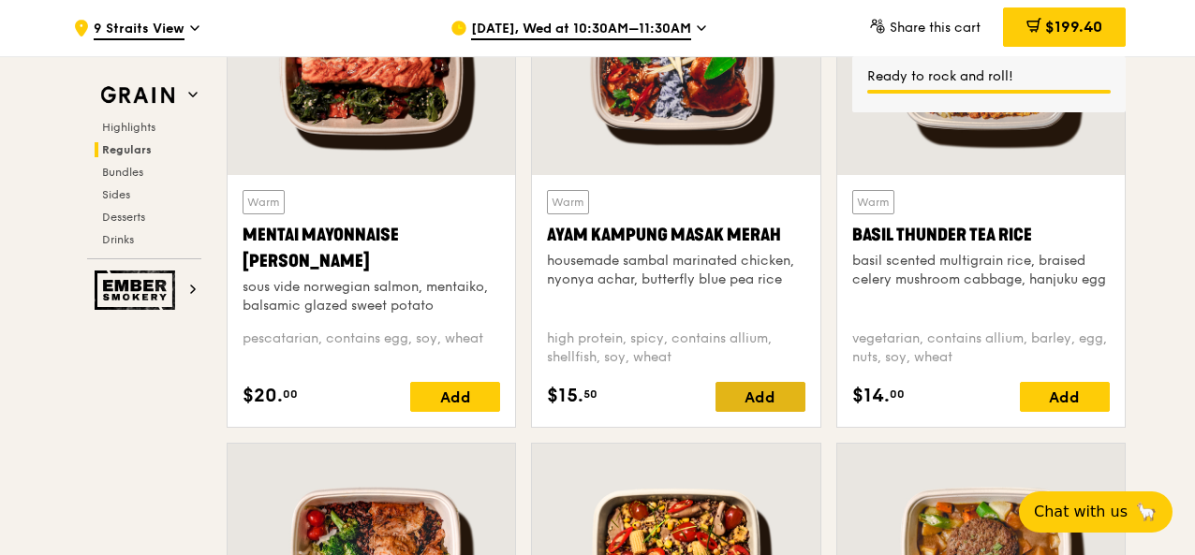
click at [768, 408] on div "Add" at bounding box center [760, 397] width 90 height 30
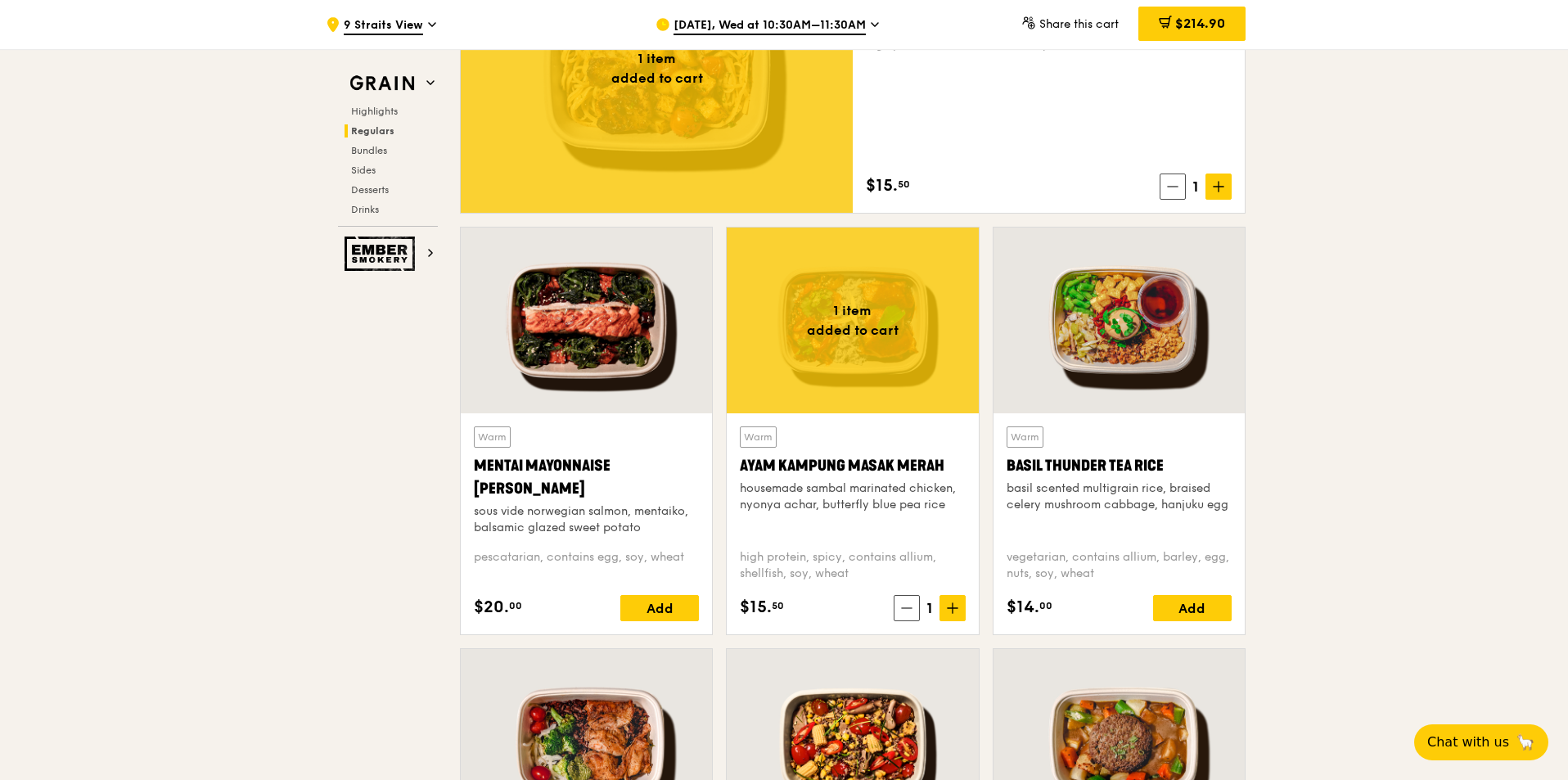
scroll to position [1153, 0]
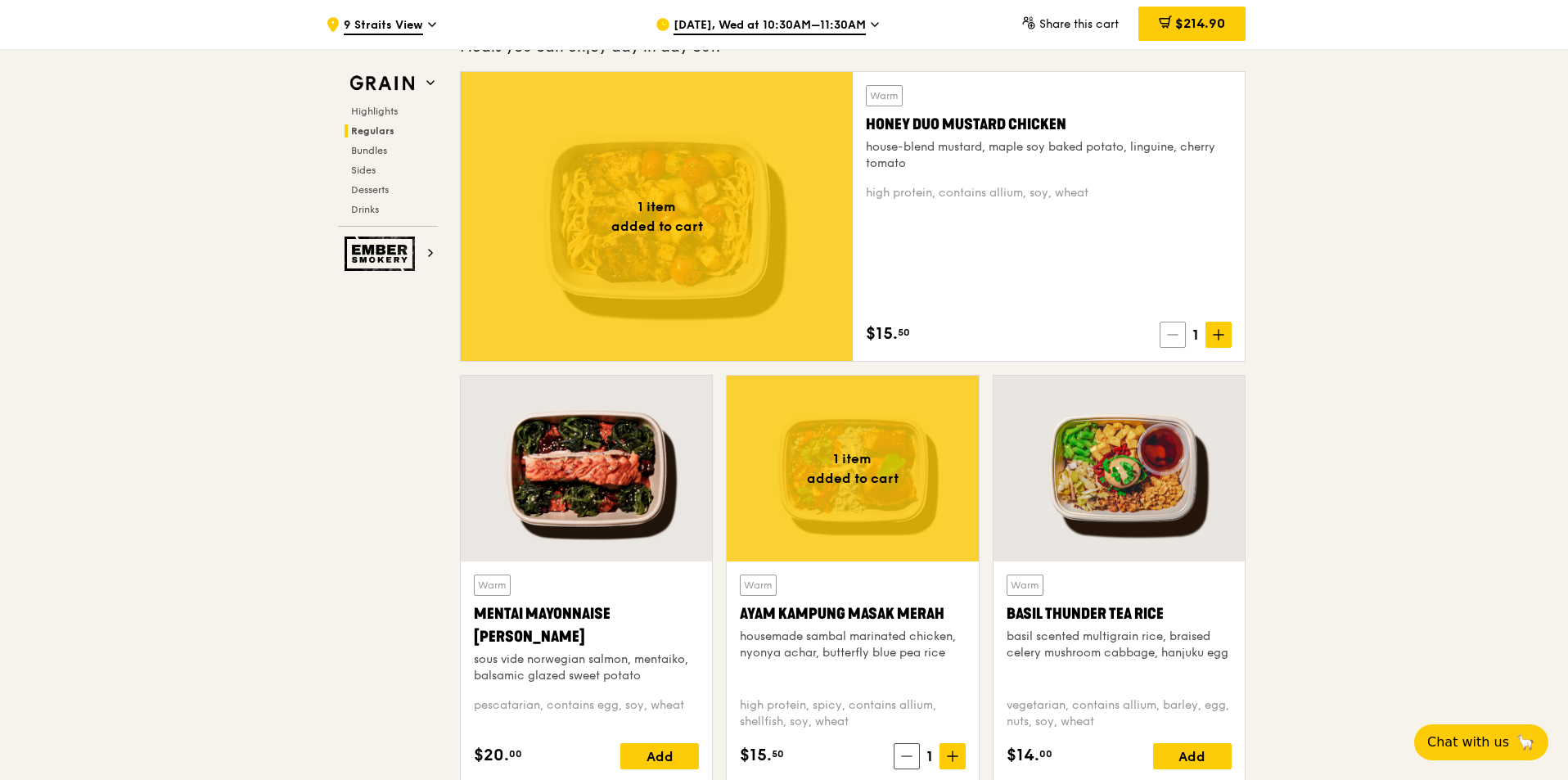
click at [1044, 332] on icon at bounding box center [1172, 334] width 11 height 11
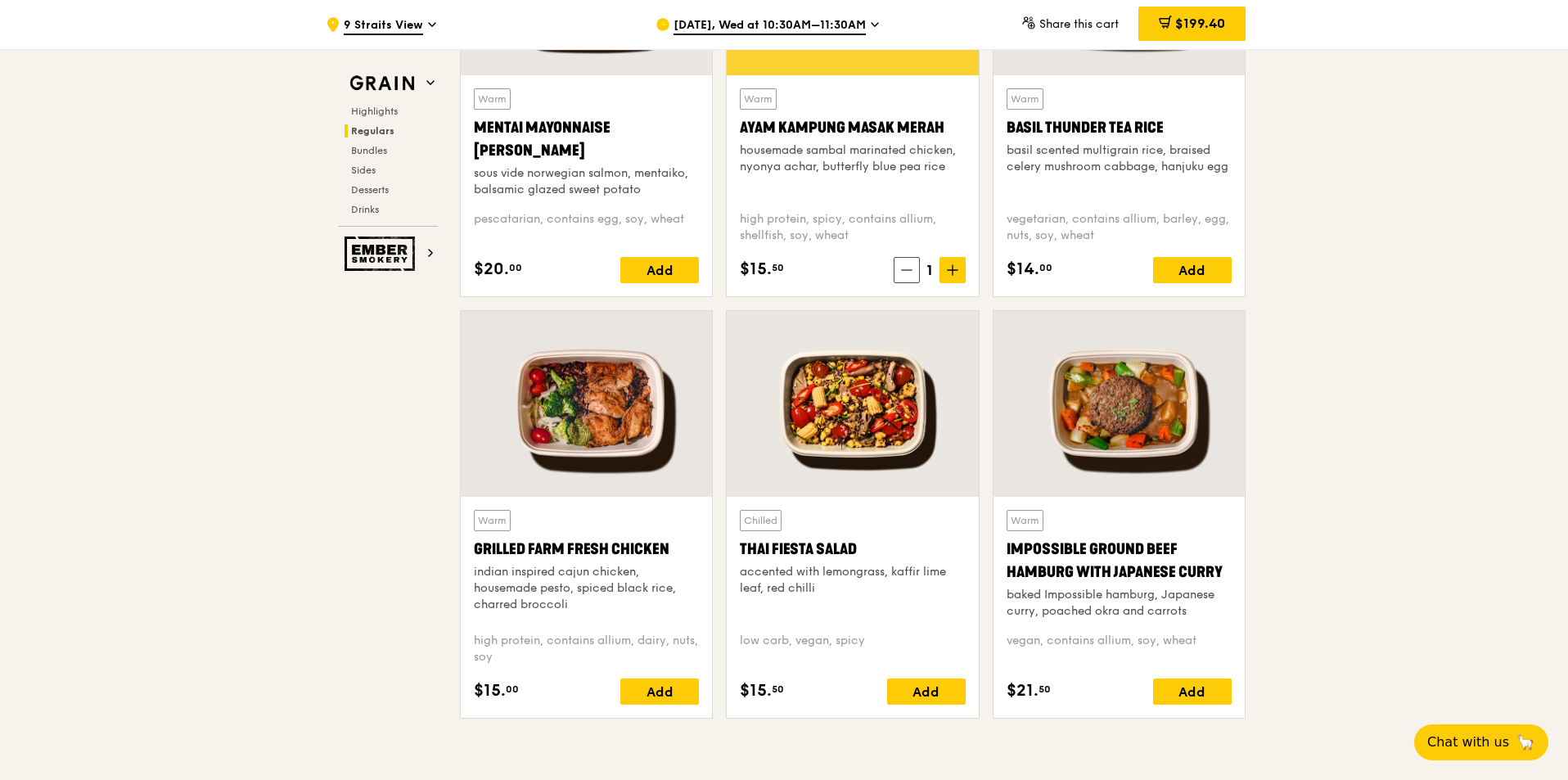
scroll to position [1562, 0]
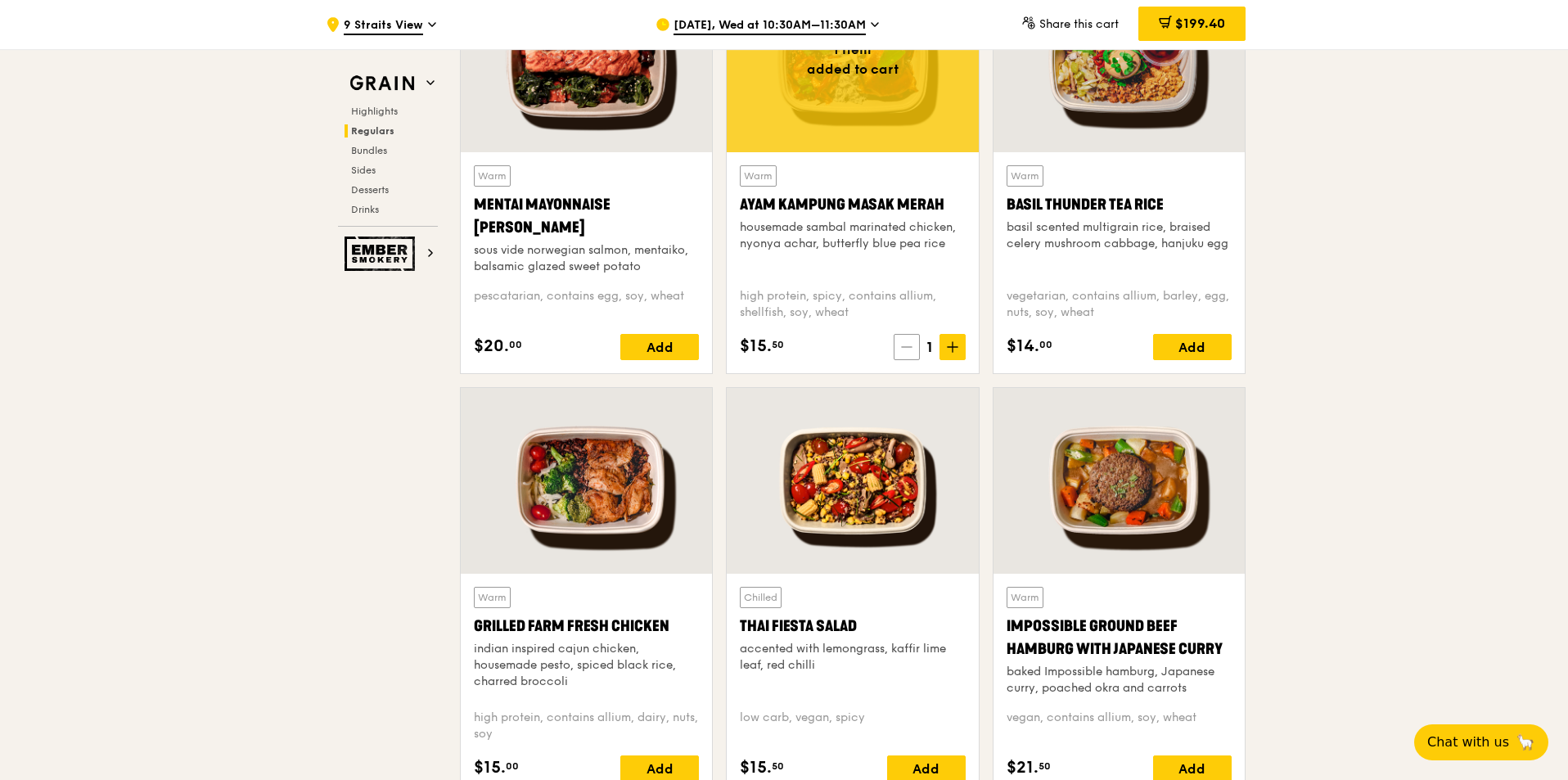
click at [907, 350] on icon at bounding box center [906, 346] width 11 height 11
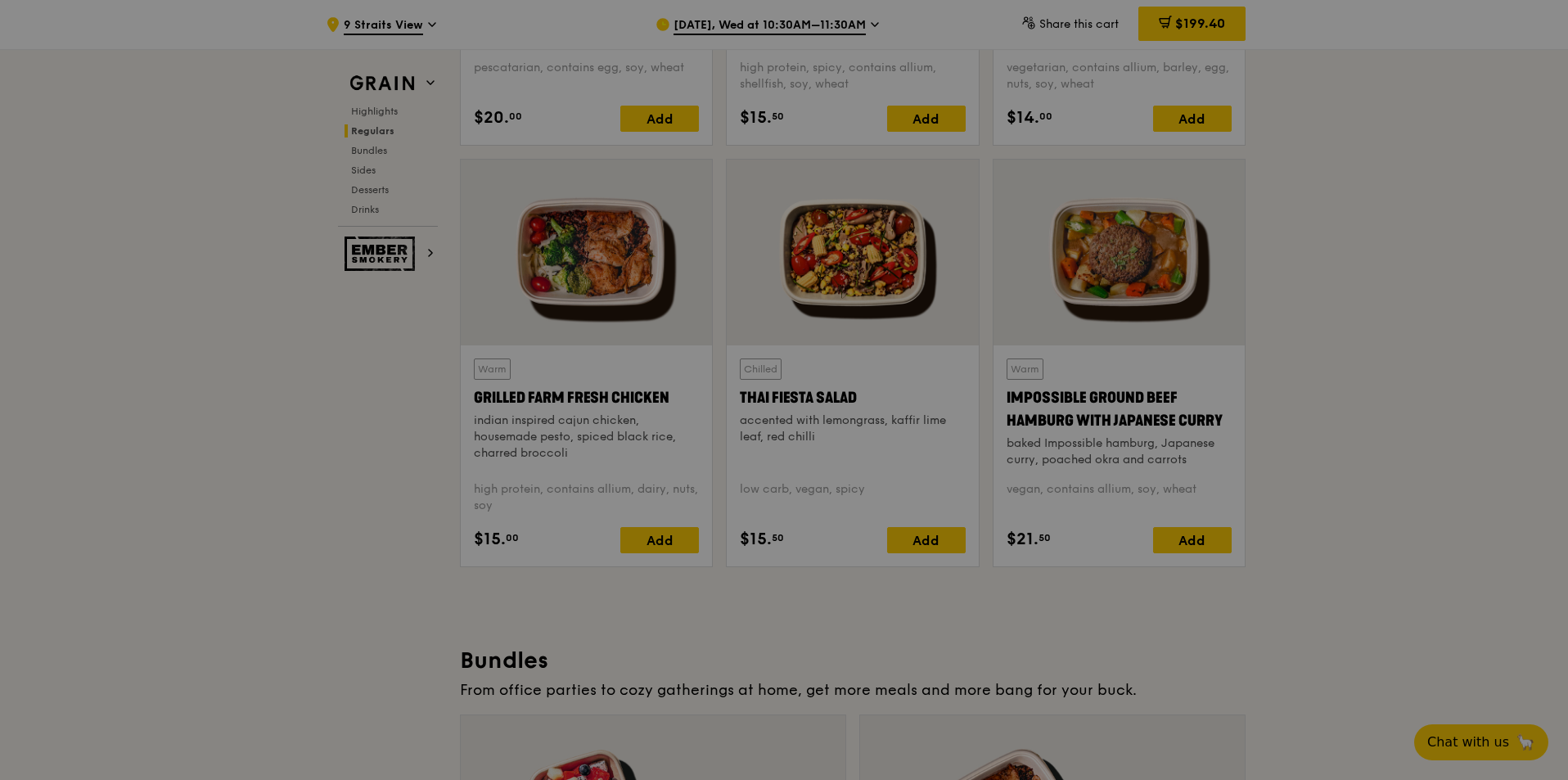
scroll to position [1807, 0]
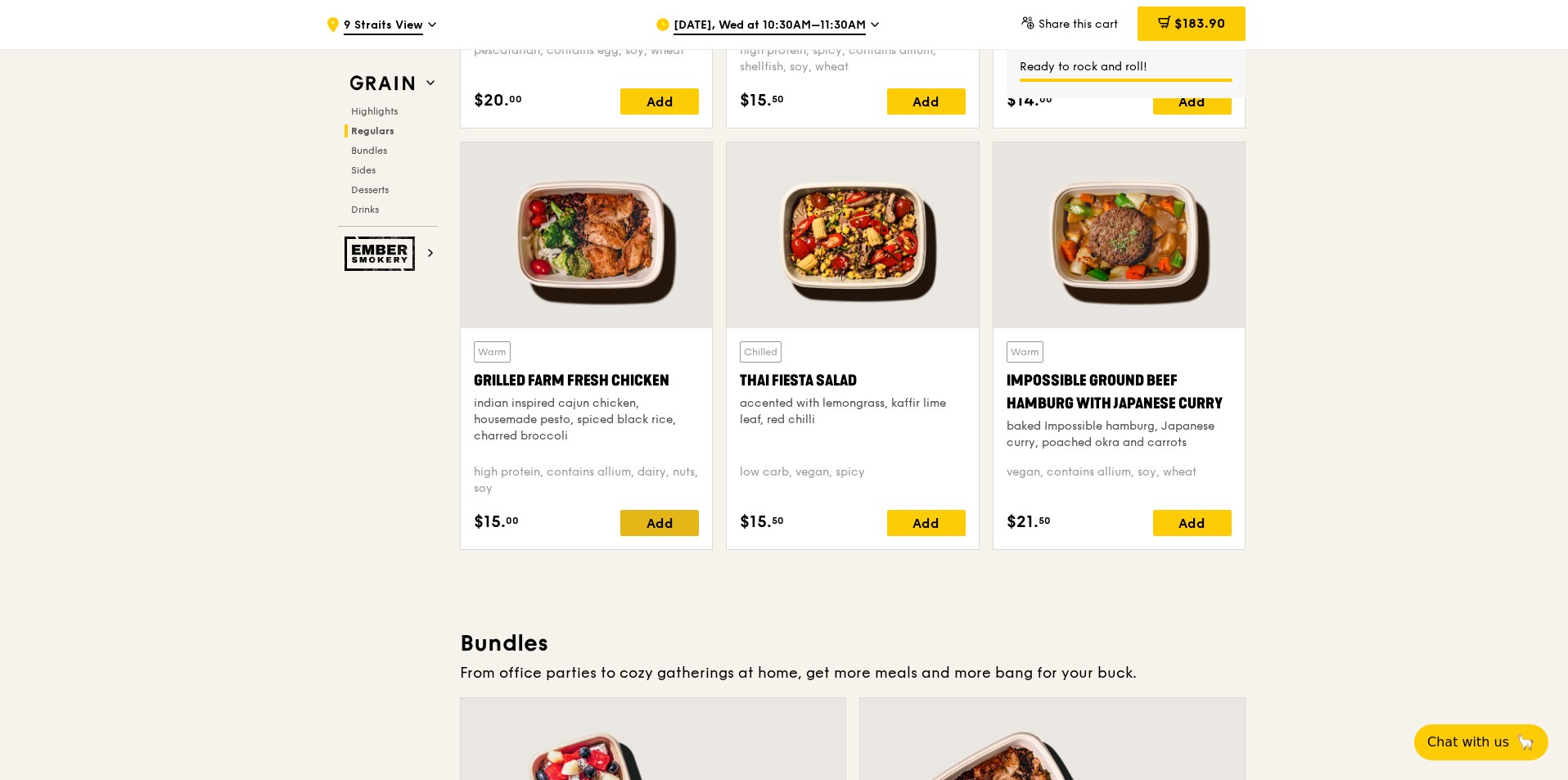
click at [636, 484] on div "Add" at bounding box center [660, 523] width 79 height 26
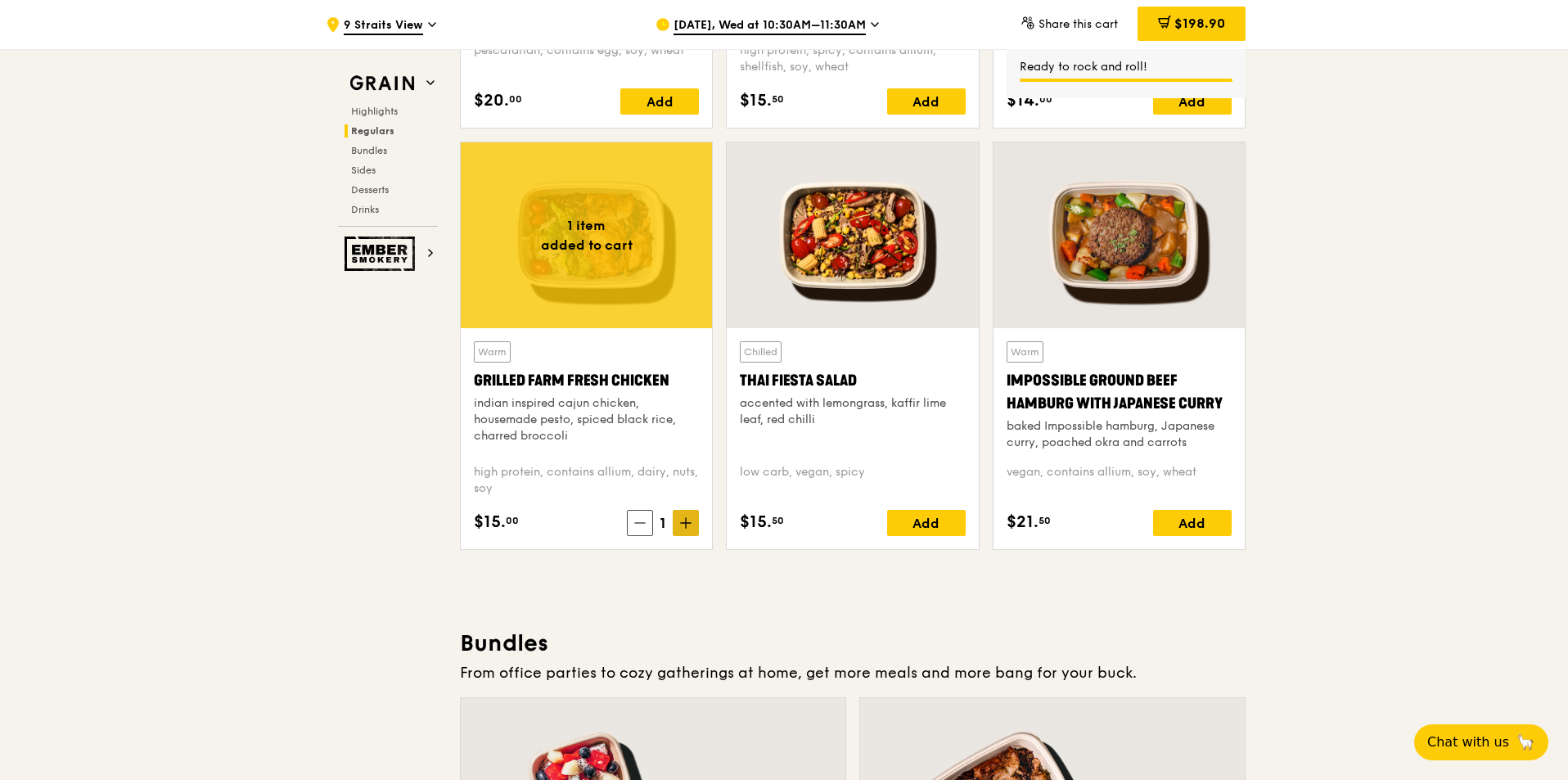
click at [689, 484] on icon at bounding box center [685, 523] width 11 height 11
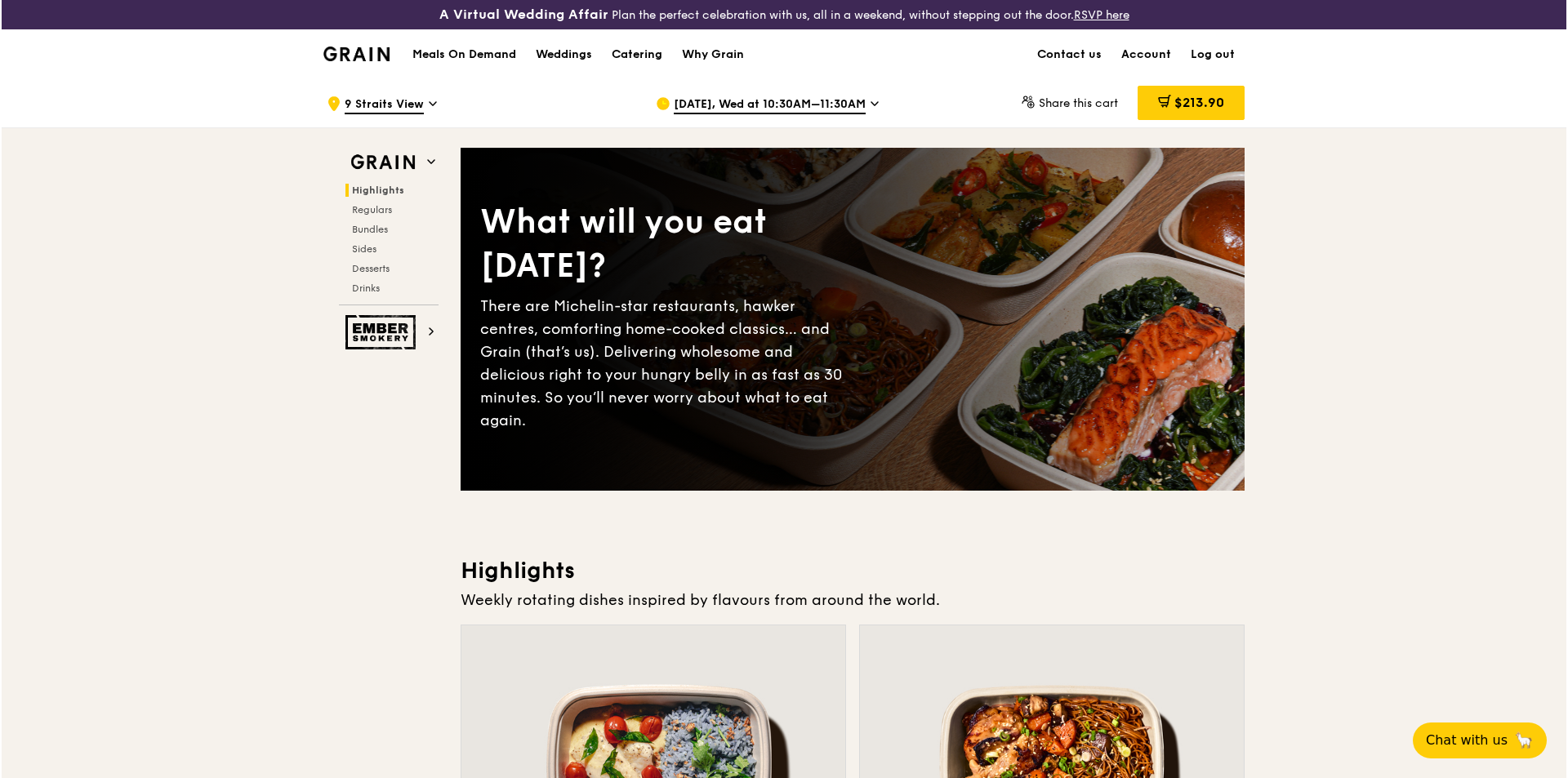
scroll to position [23, 0]
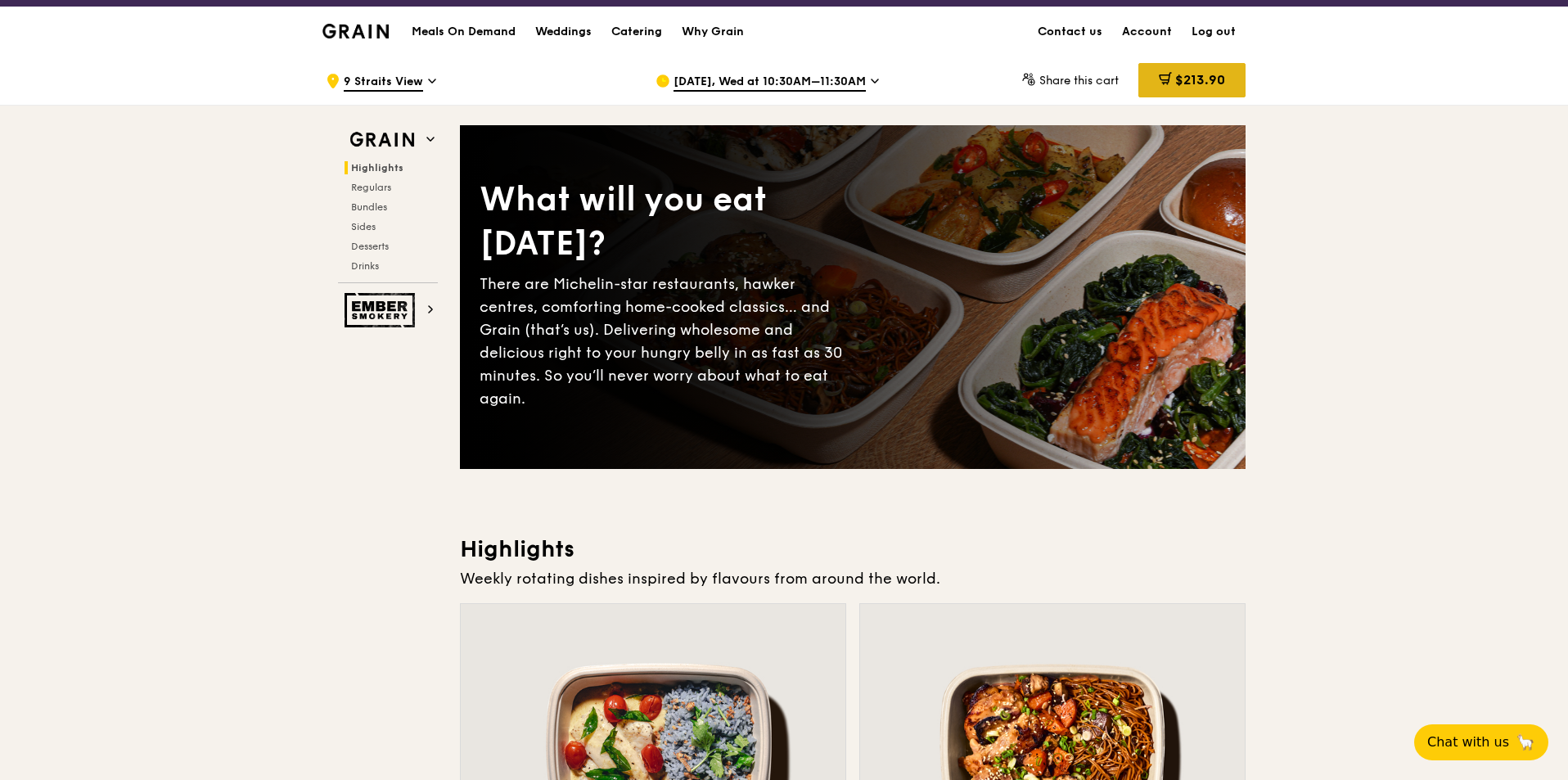
click at [1044, 81] on span "$213.90" at bounding box center [1200, 80] width 50 height 16
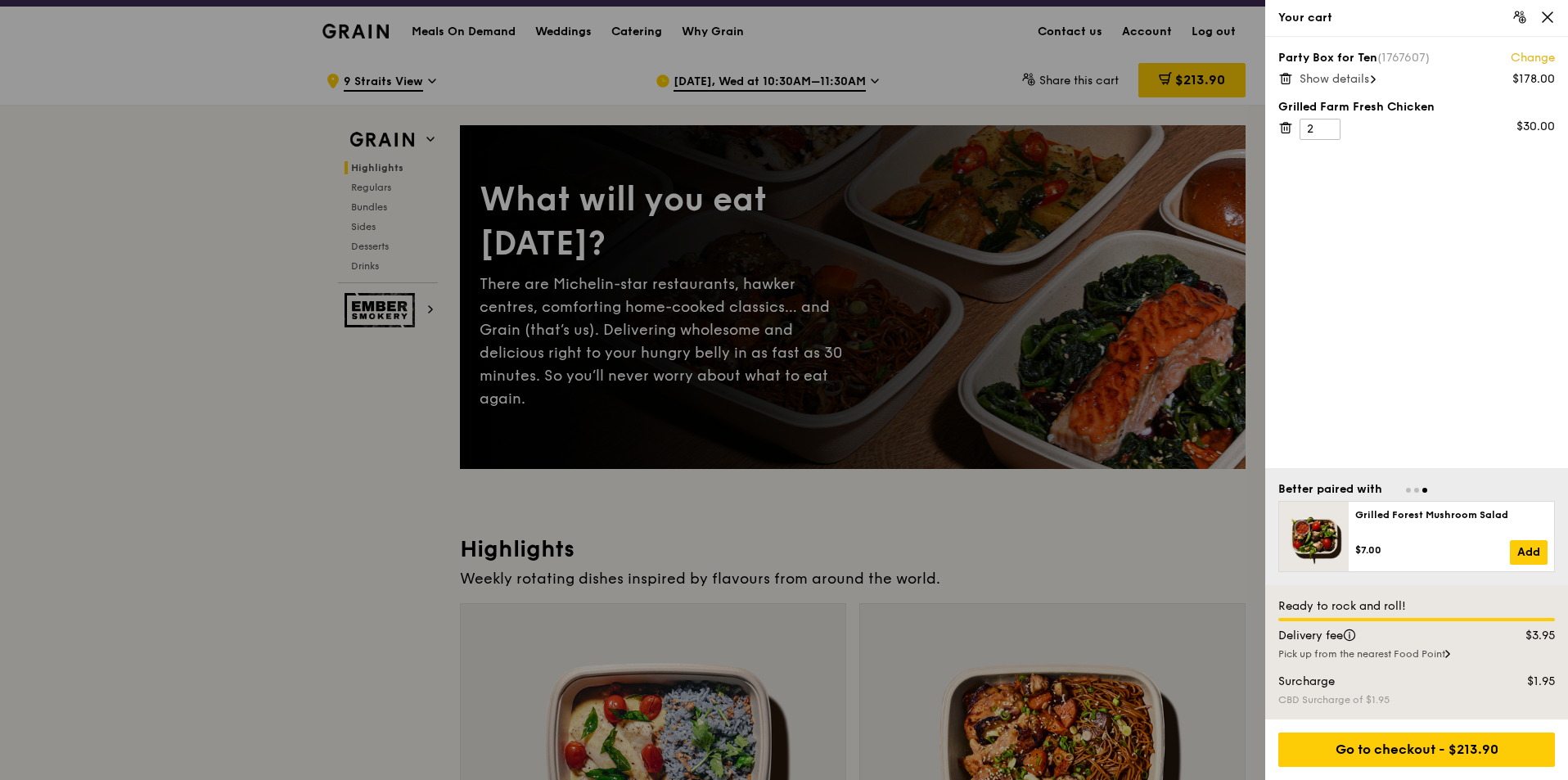
click at [1044, 78] on span "Show details" at bounding box center [1335, 79] width 70 height 14
click at [1044, 55] on link "Change" at bounding box center [1532, 58] width 45 height 17
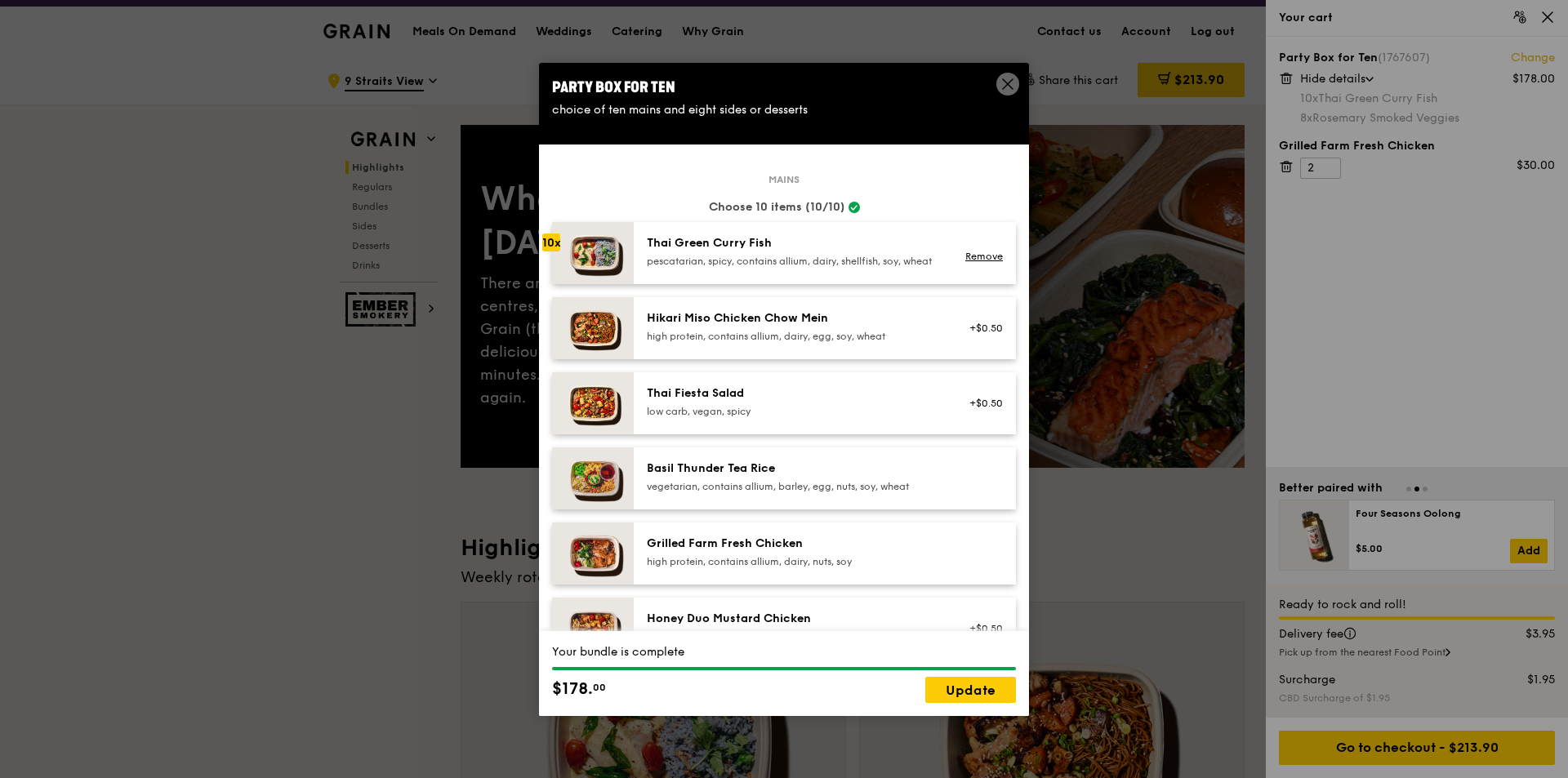
scroll to position [82, 0]
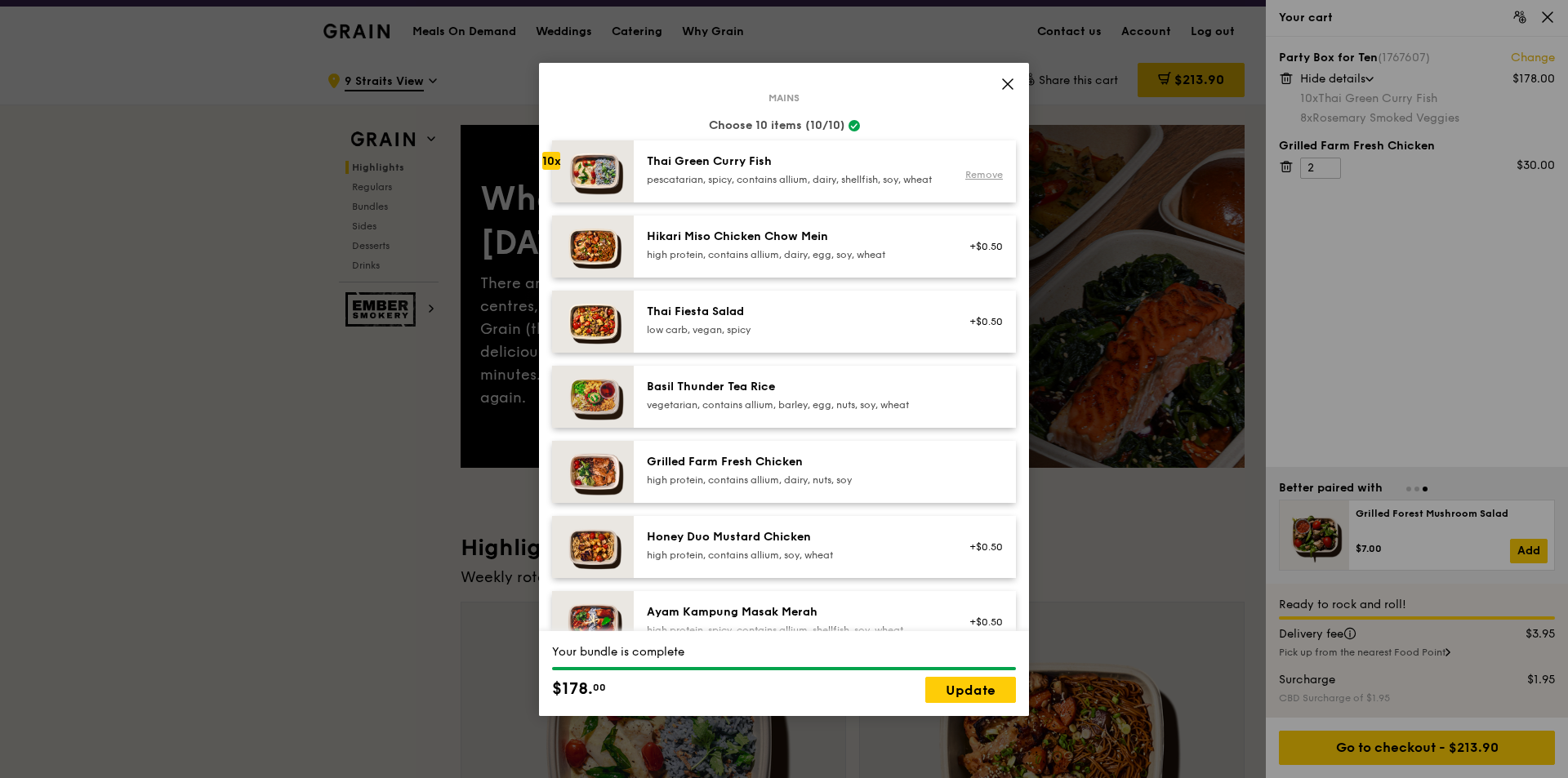
click at [968, 180] on link "Remove" at bounding box center [984, 174] width 37 height 11
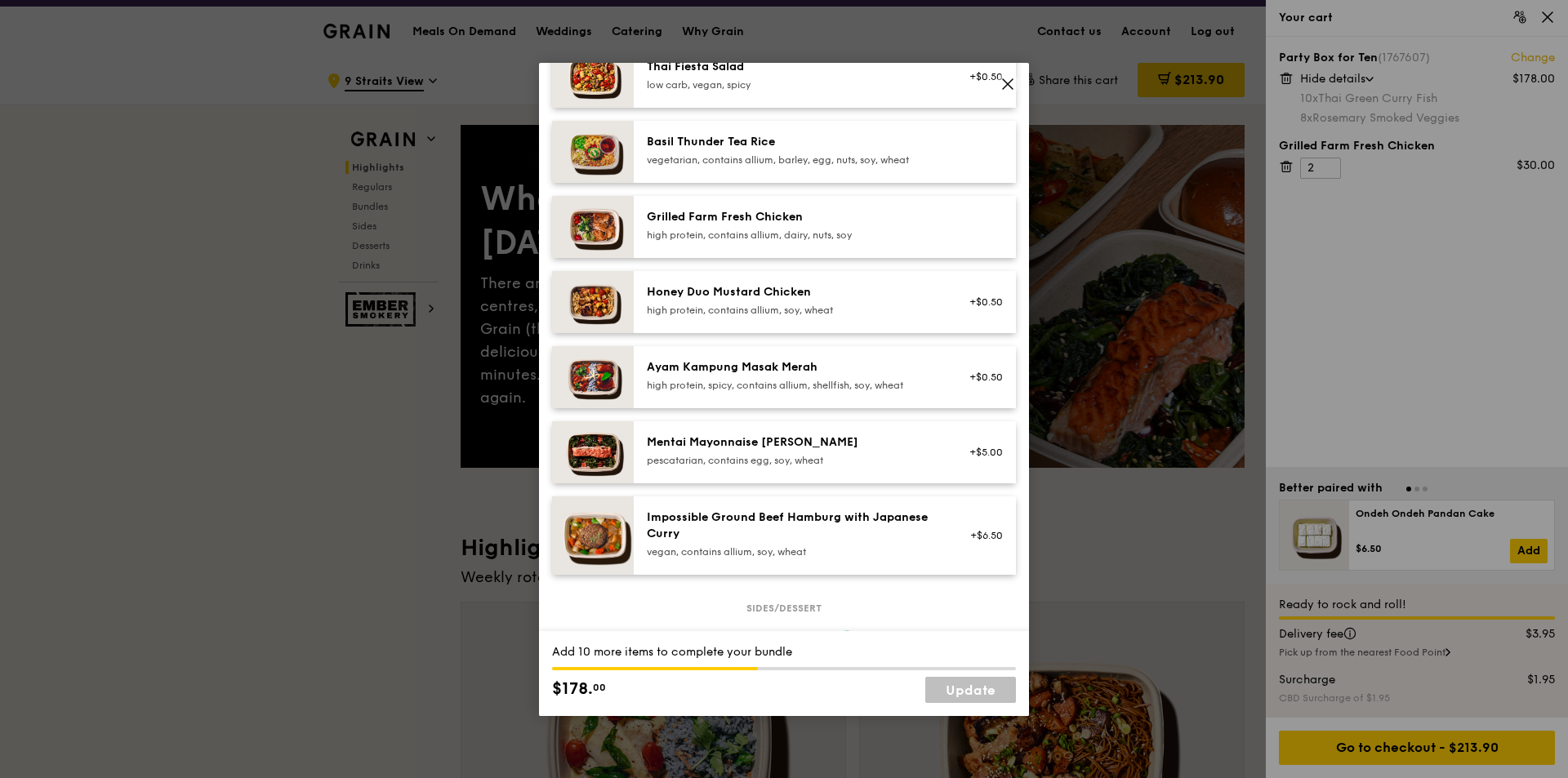
scroll to position [408, 0]
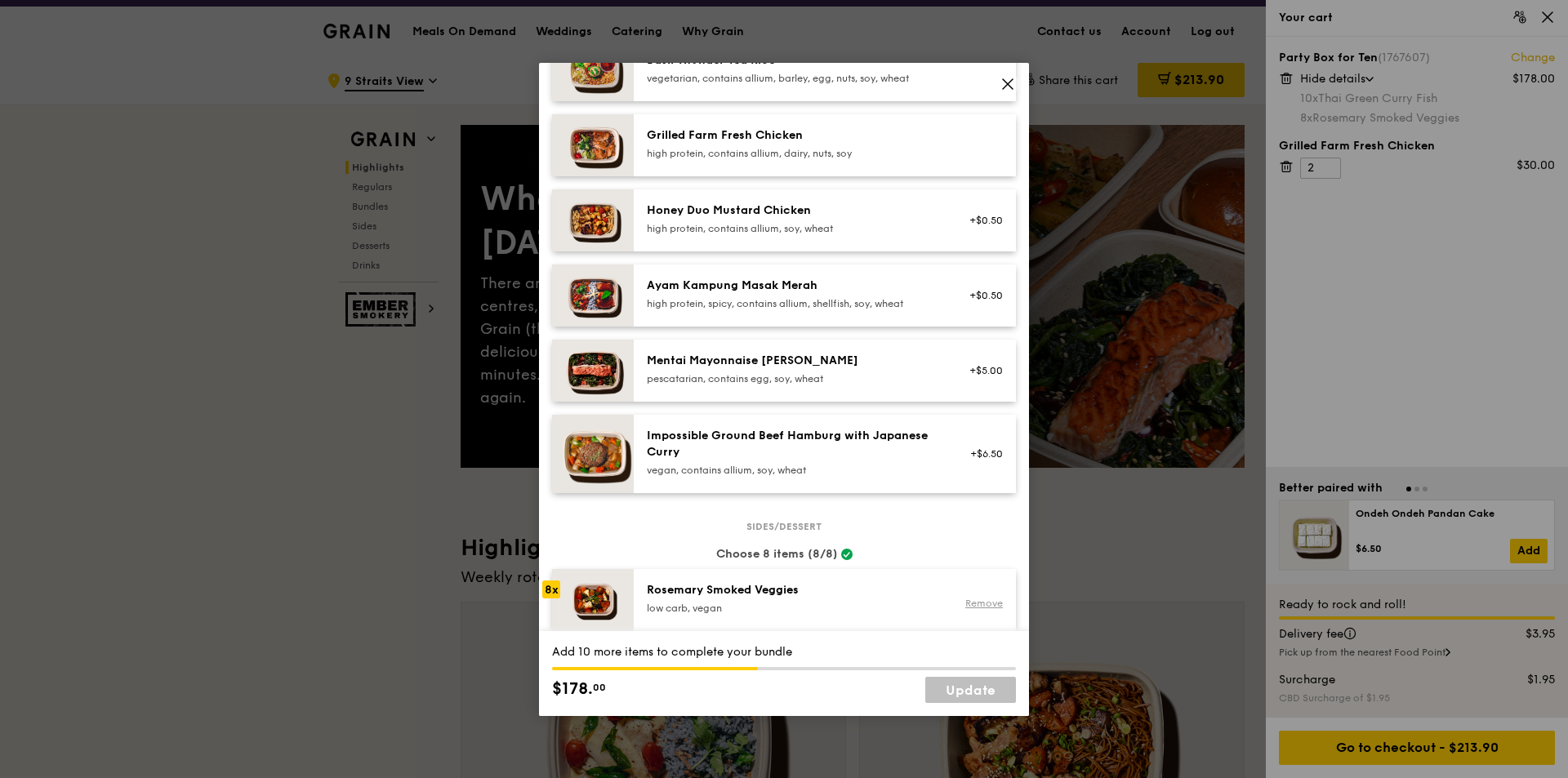
click at [965, 483] on link "Remove" at bounding box center [984, 603] width 37 height 11
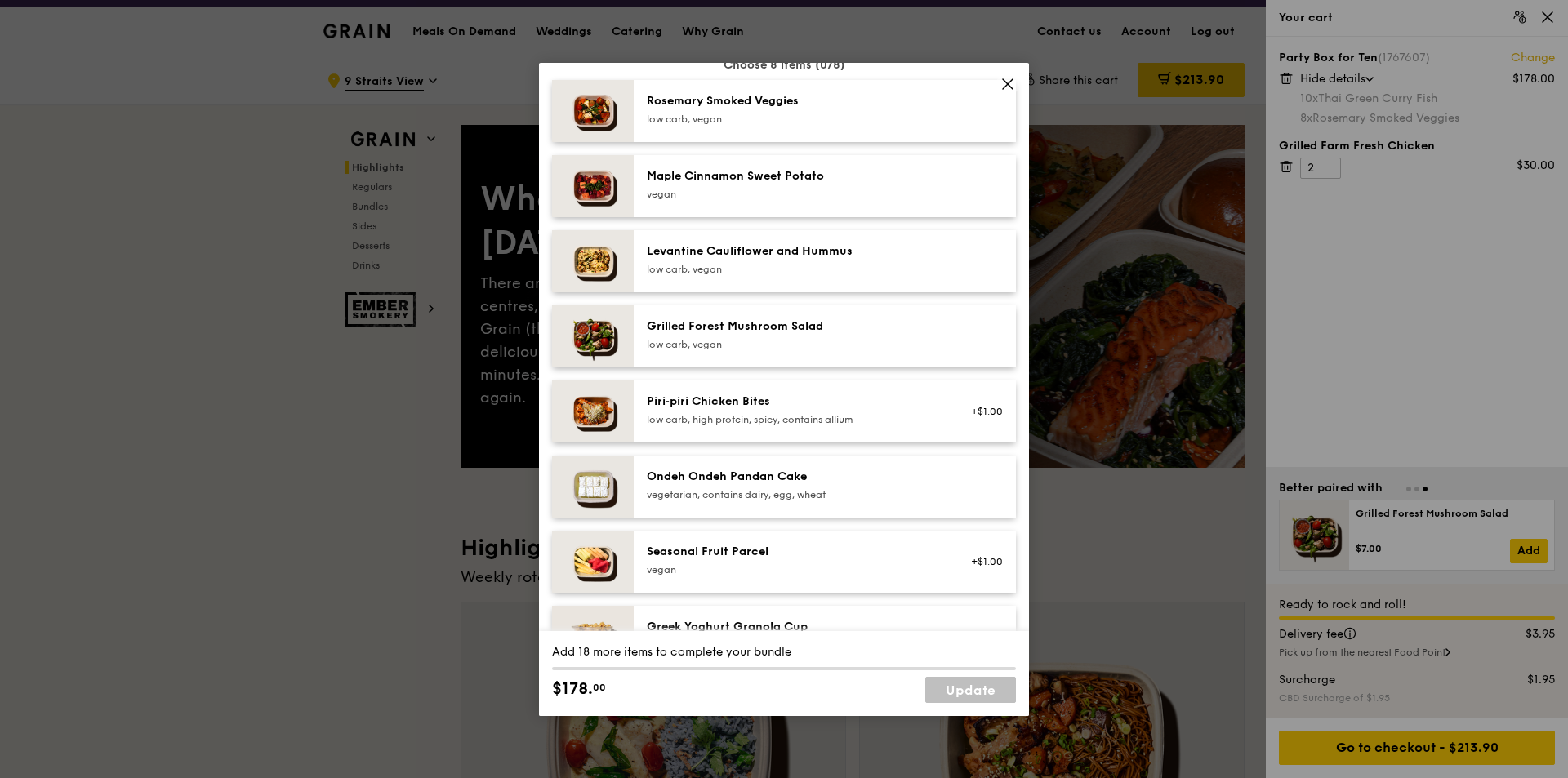
scroll to position [901, 0]
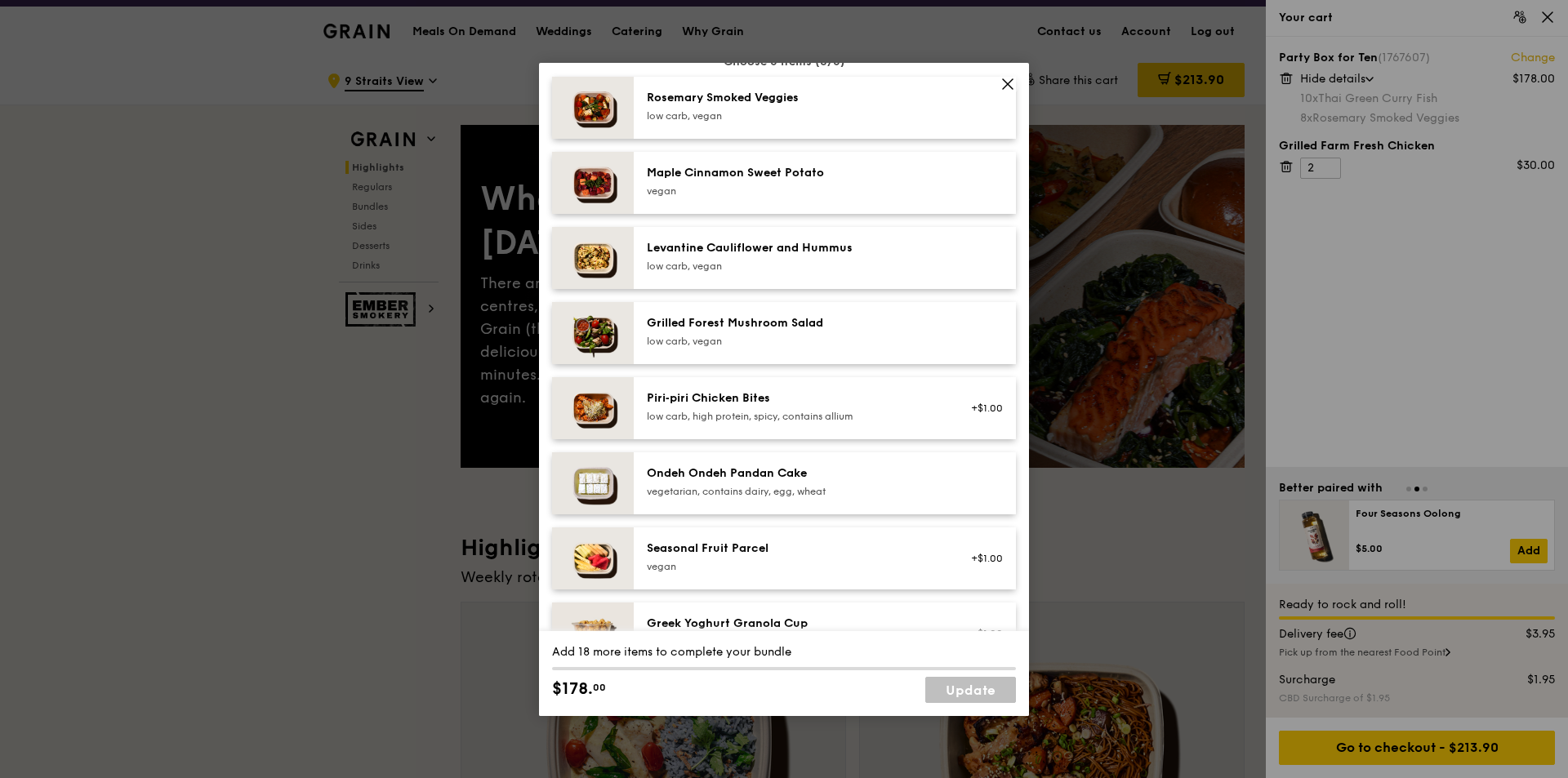
click at [851, 122] on div "low carb, vegan" at bounding box center [794, 115] width 293 height 13
click at [849, 181] on div "Maple Cinnamon Sweet Potato" at bounding box center [794, 173] width 293 height 17
click at [965, 117] on link "Remove" at bounding box center [984, 111] width 37 height 11
click at [975, 192] on link "Remove" at bounding box center [984, 186] width 37 height 11
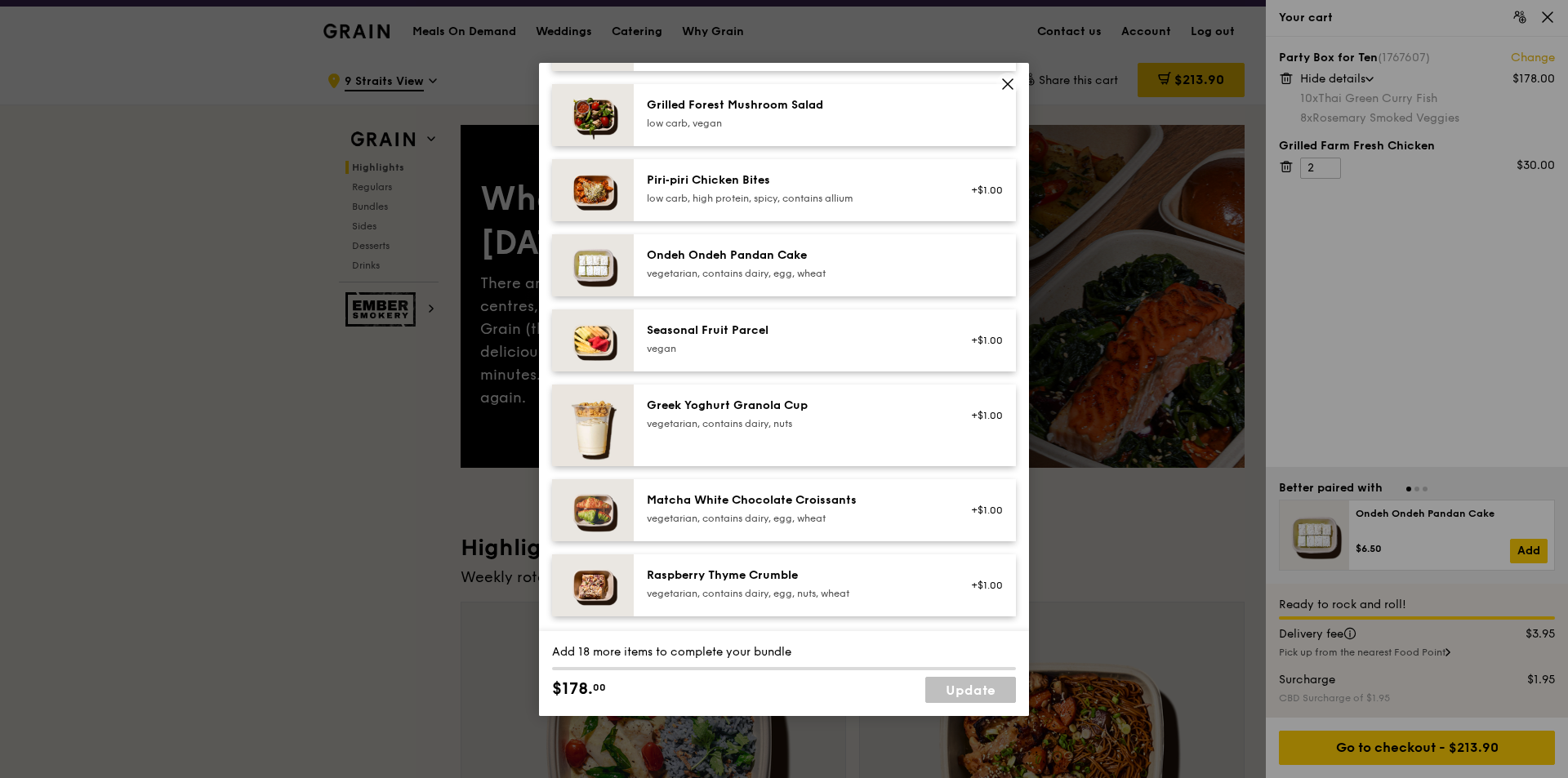
scroll to position [1116, 0]
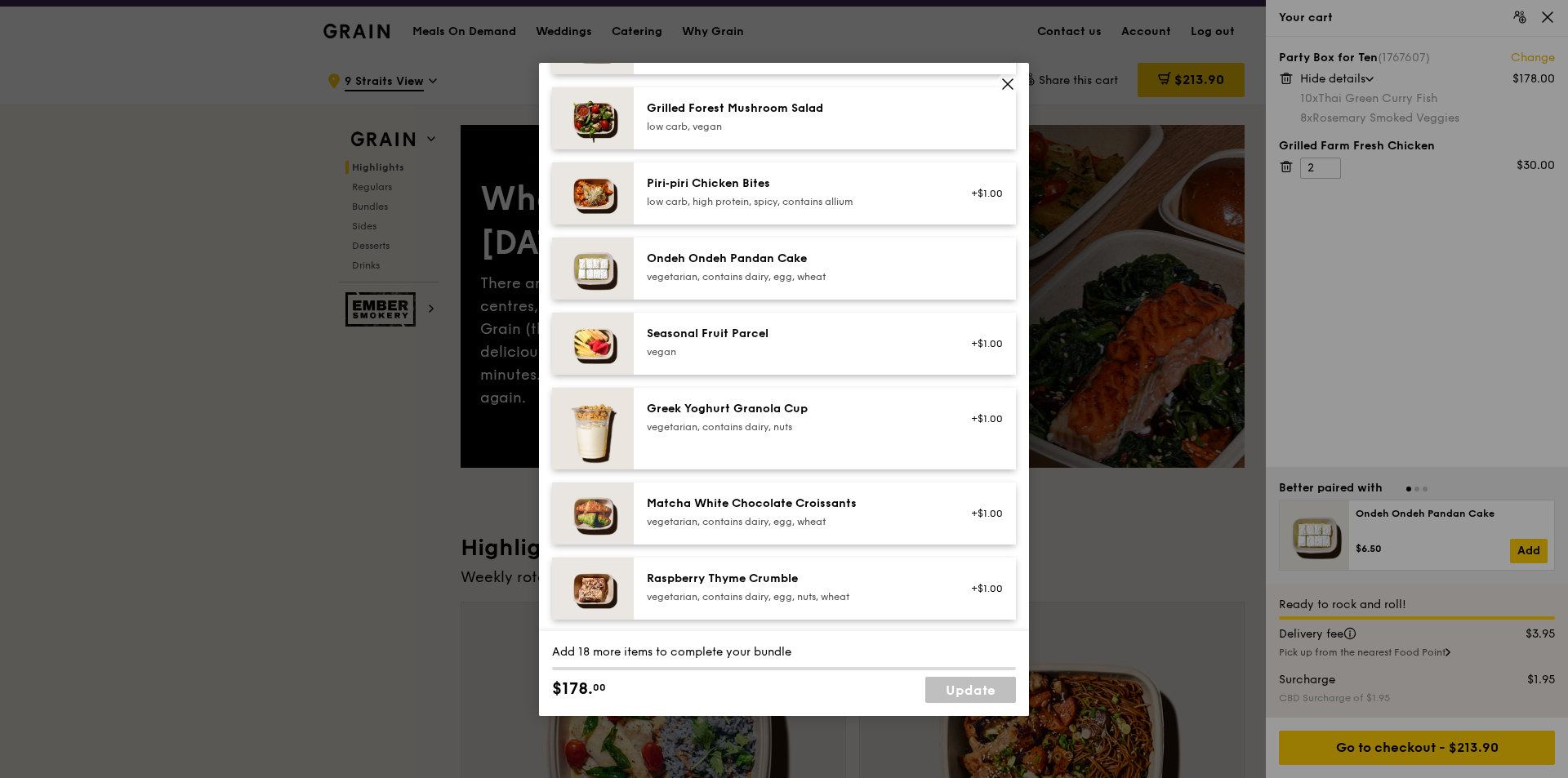
click at [1007, 276] on div "Mains Choose 10 items (0/10) Thai Green [PERSON_NAME] Fish pescatarian, spicy, …" at bounding box center [784, 243] width 490 height 2428
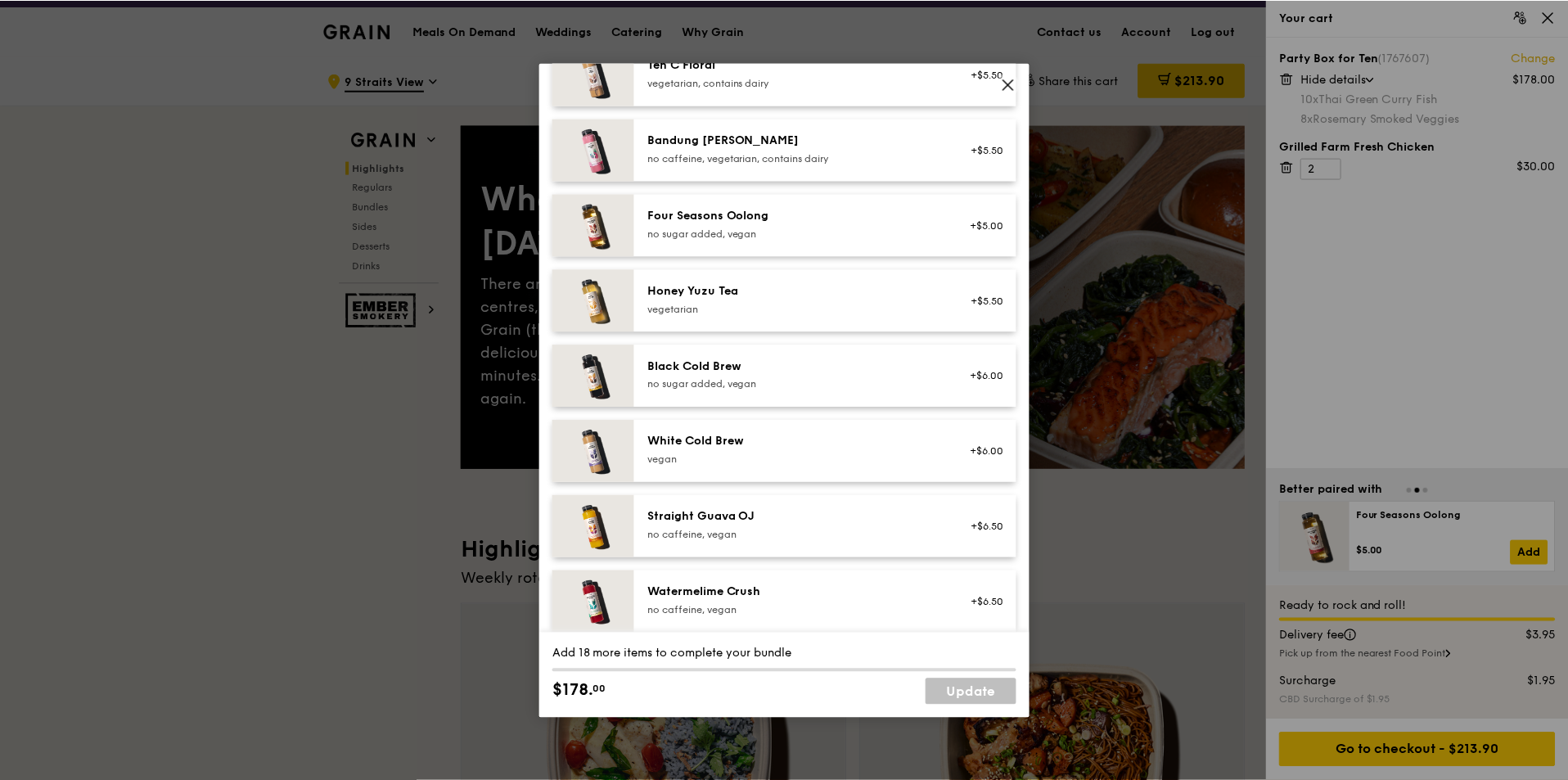
scroll to position [1874, 0]
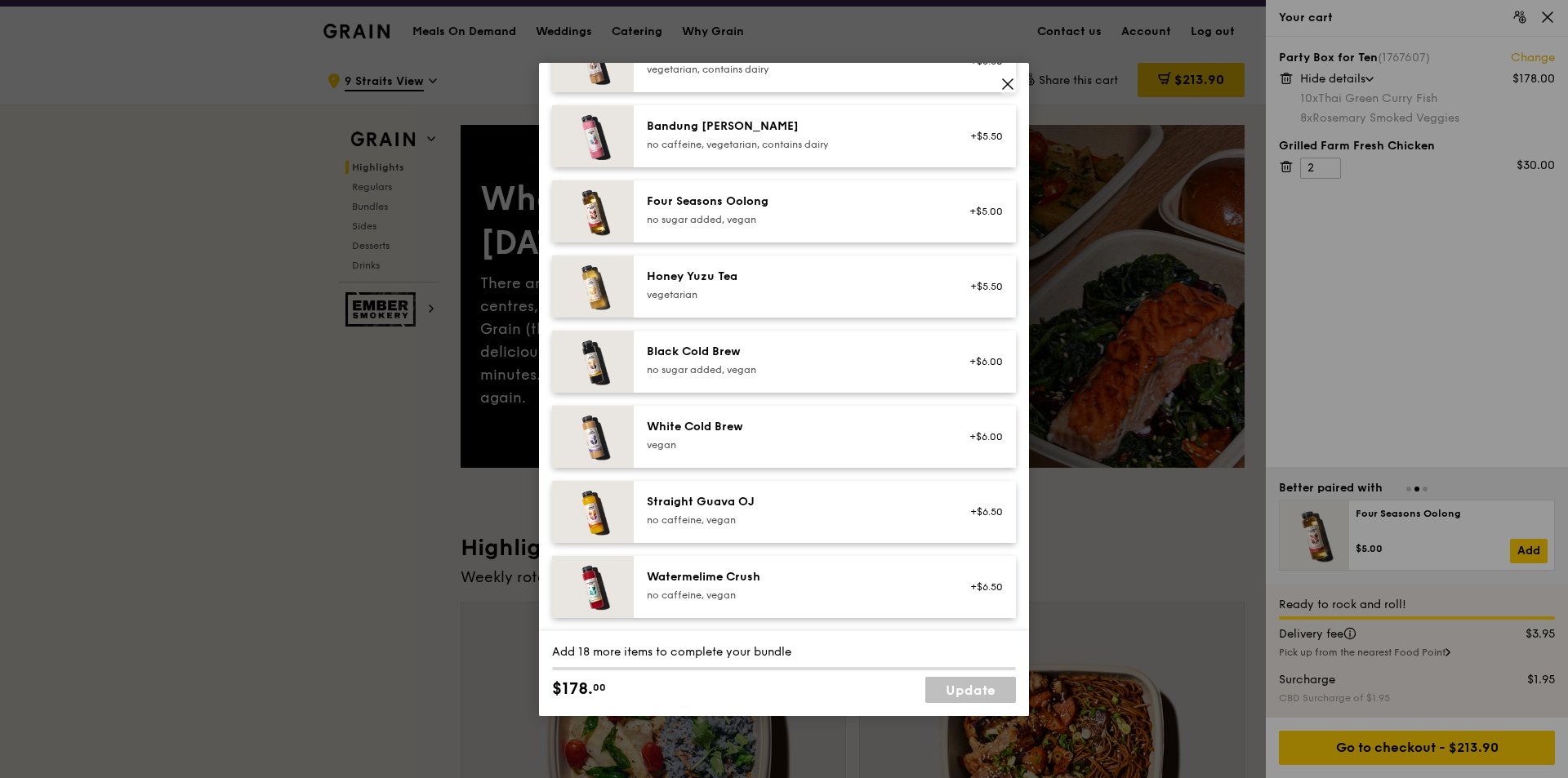
click at [1009, 86] on icon at bounding box center [1007, 84] width 15 height 15
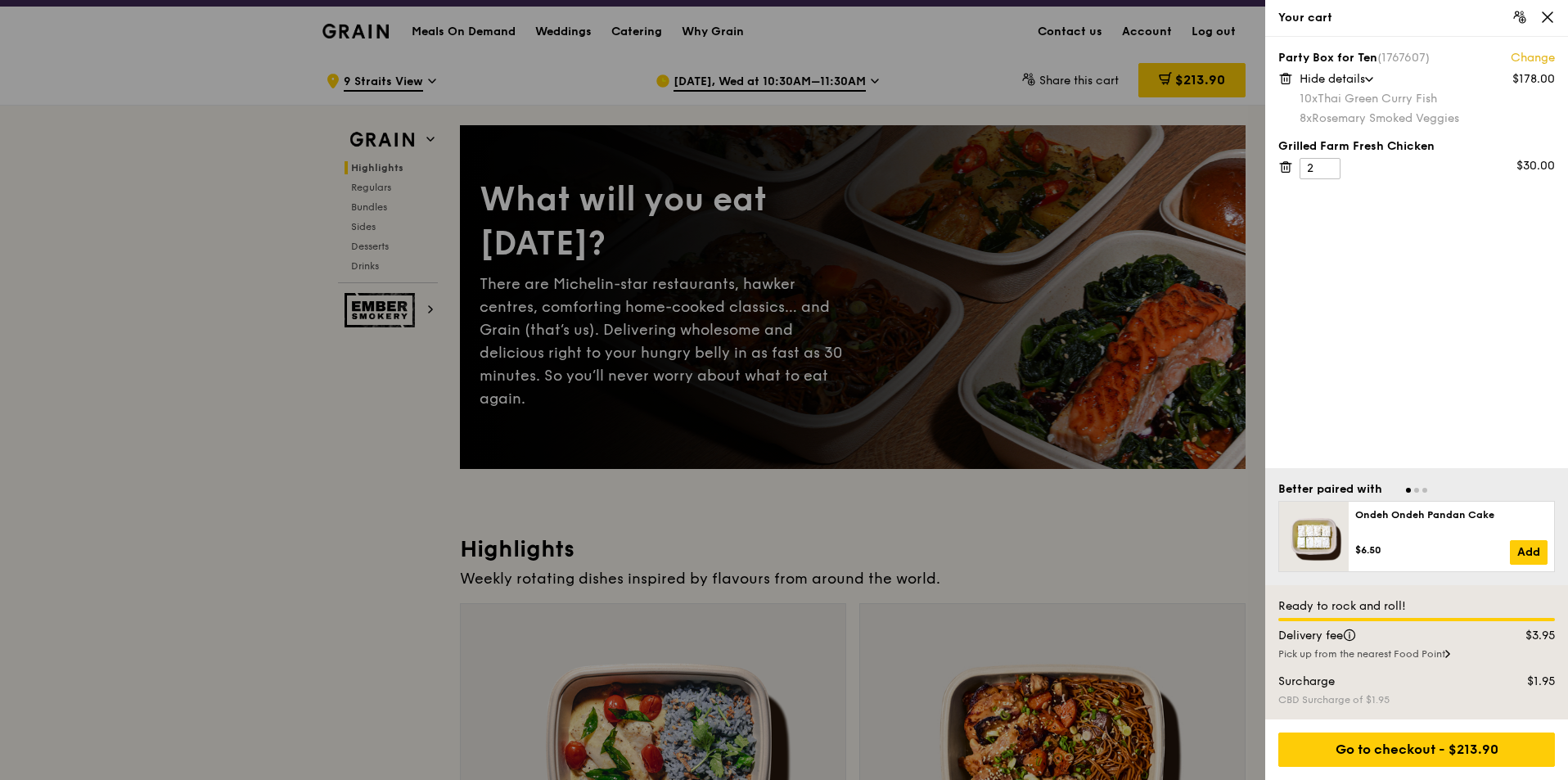
click at [1044, 19] on icon at bounding box center [1547, 17] width 10 height 10
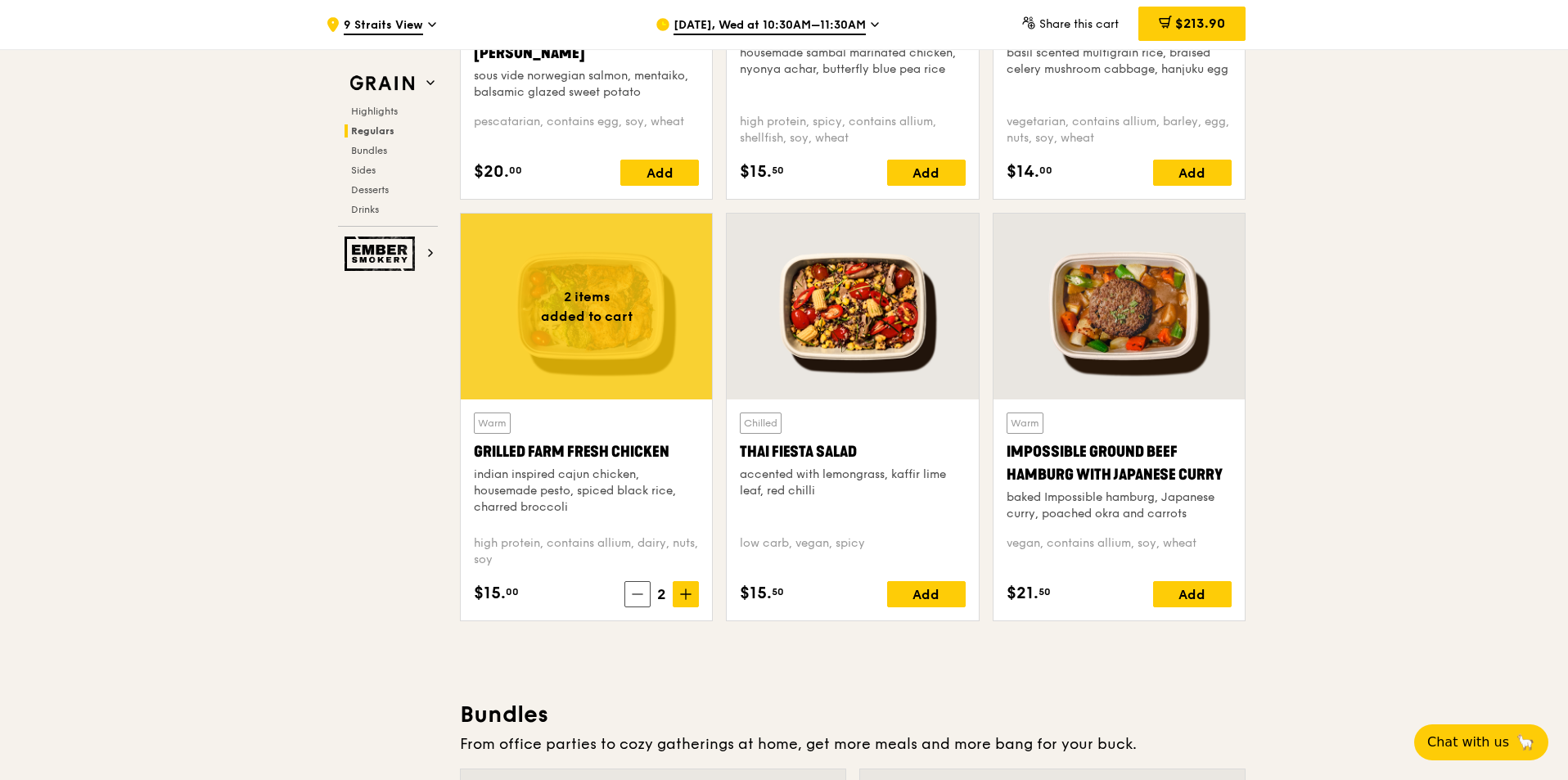
scroll to position [1801, 0]
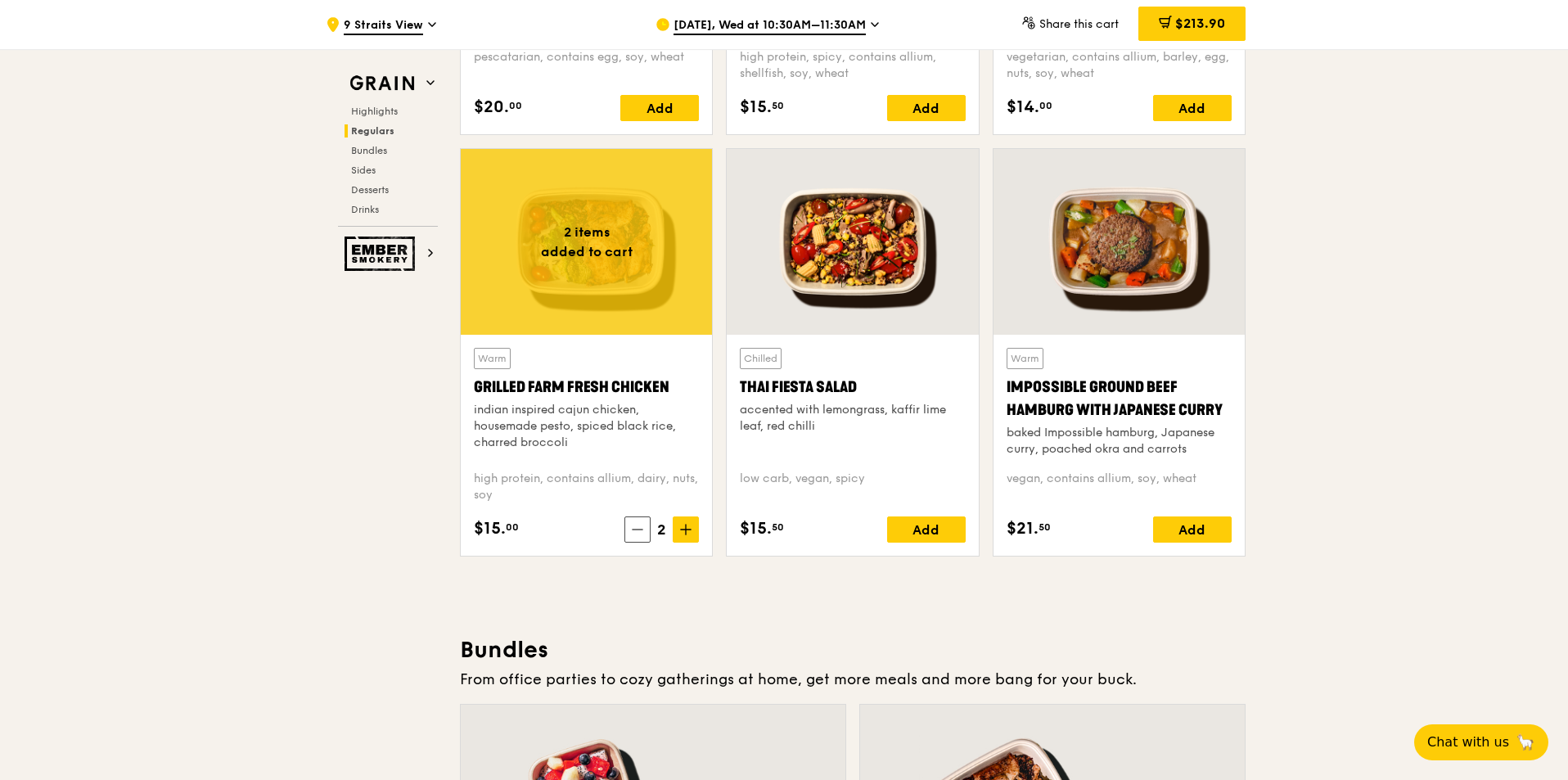
click at [593, 275] on div at bounding box center [586, 241] width 251 height 186
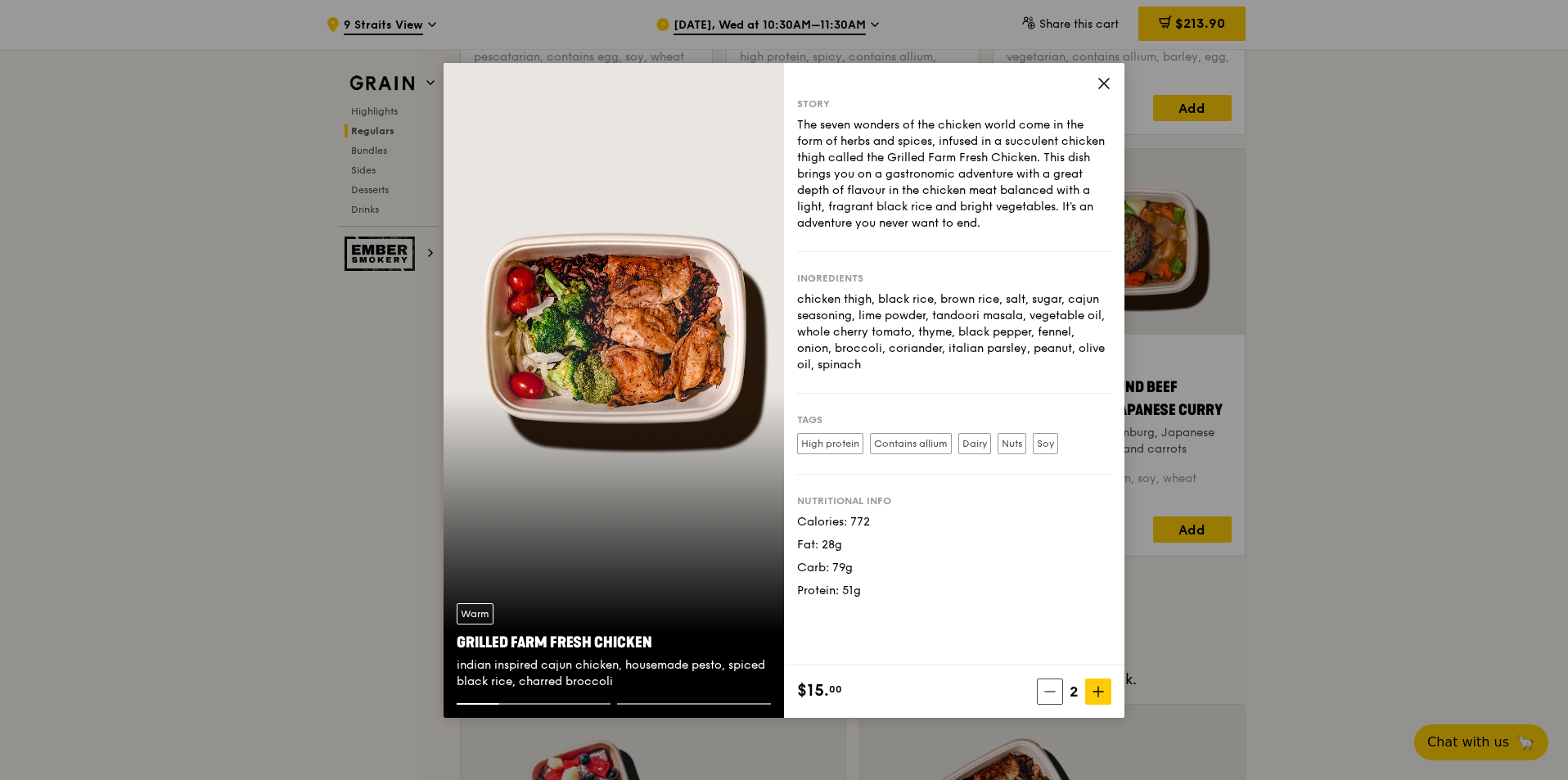
click at [1044, 76] on icon at bounding box center [1104, 83] width 15 height 15
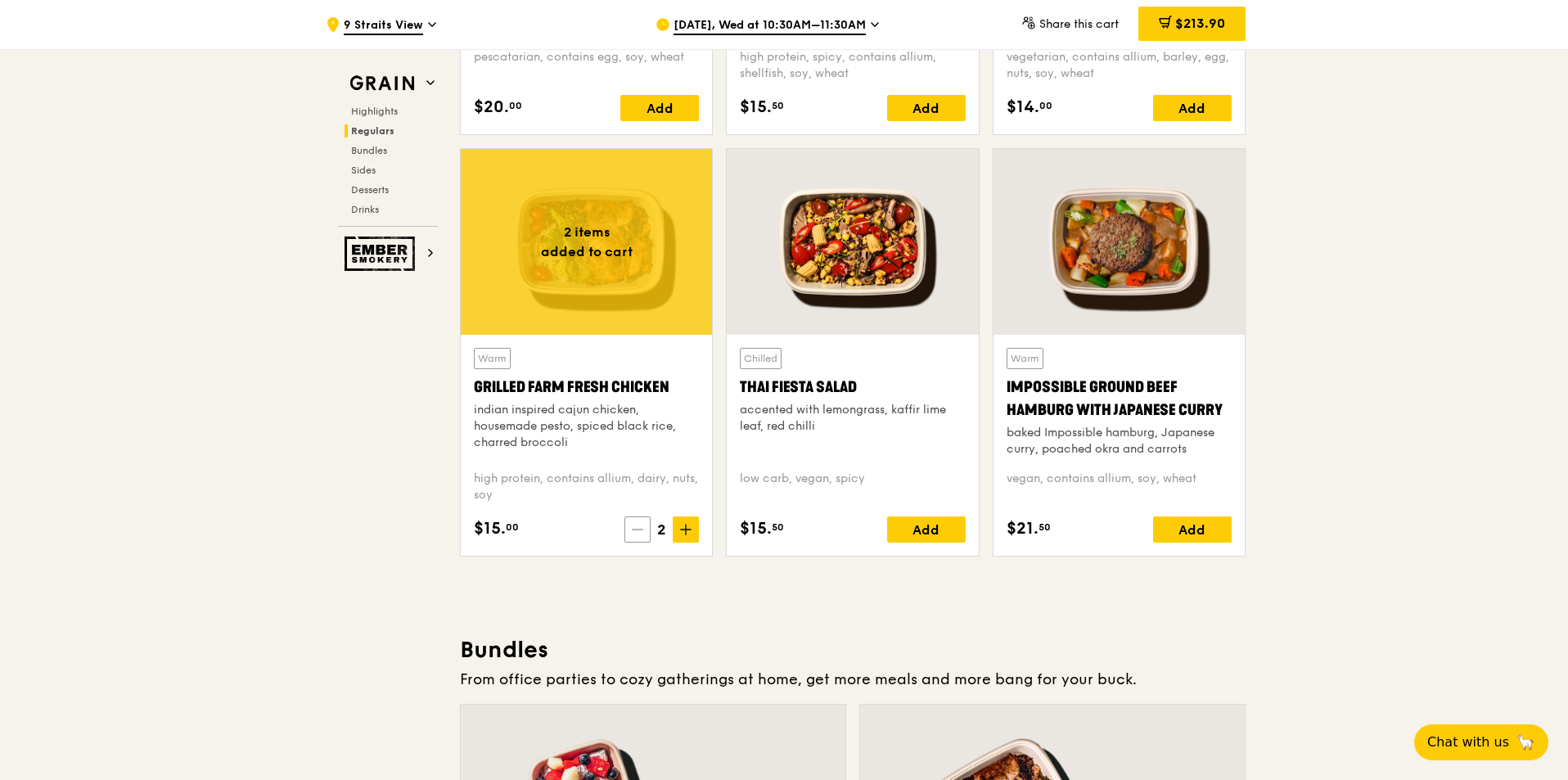
click at [647, 484] on span at bounding box center [637, 530] width 26 height 26
click at [644, 484] on icon at bounding box center [640, 529] width 11 height 11
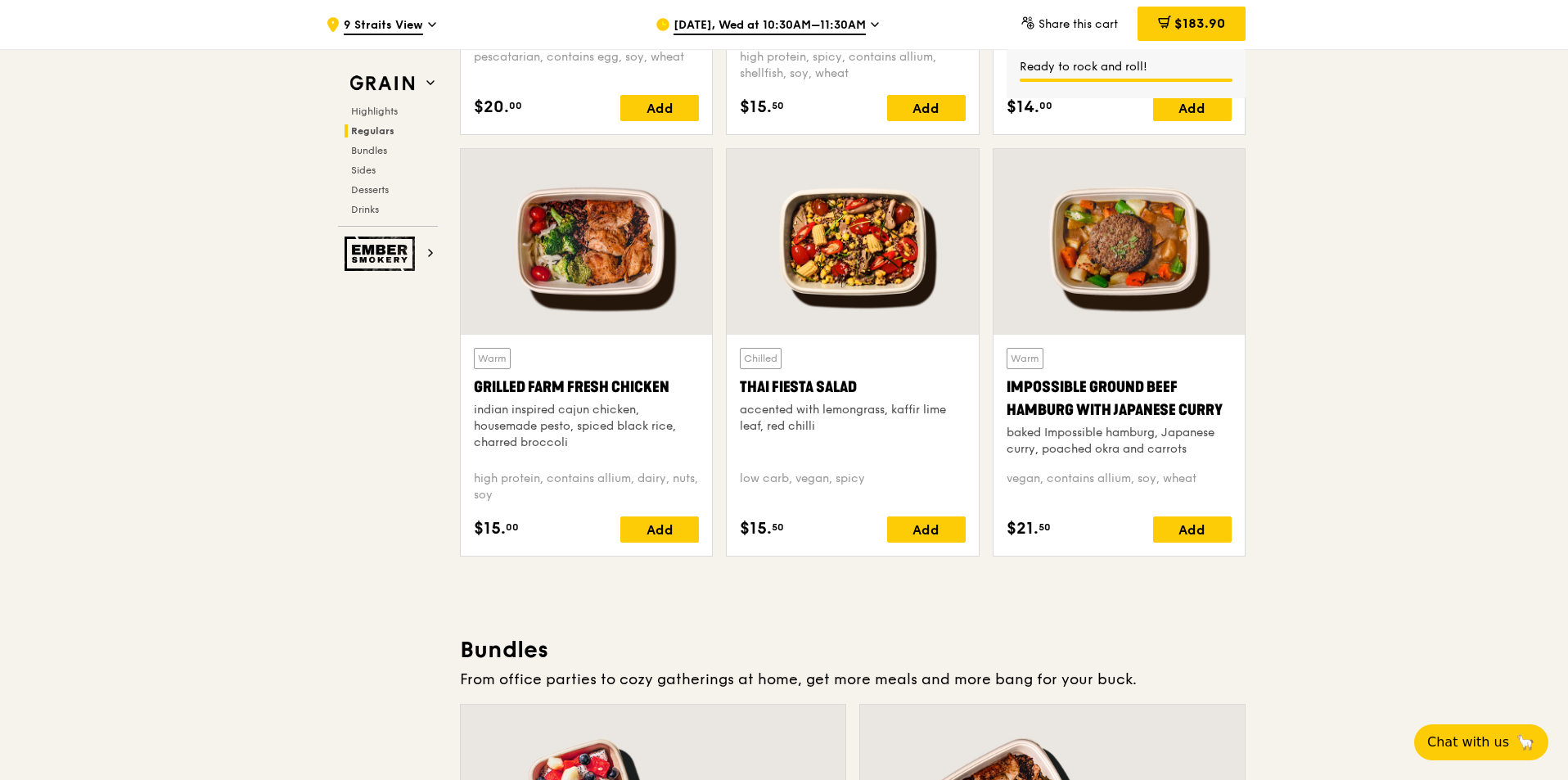
click at [1044, 19] on span "$183.90" at bounding box center [1200, 24] width 51 height 16
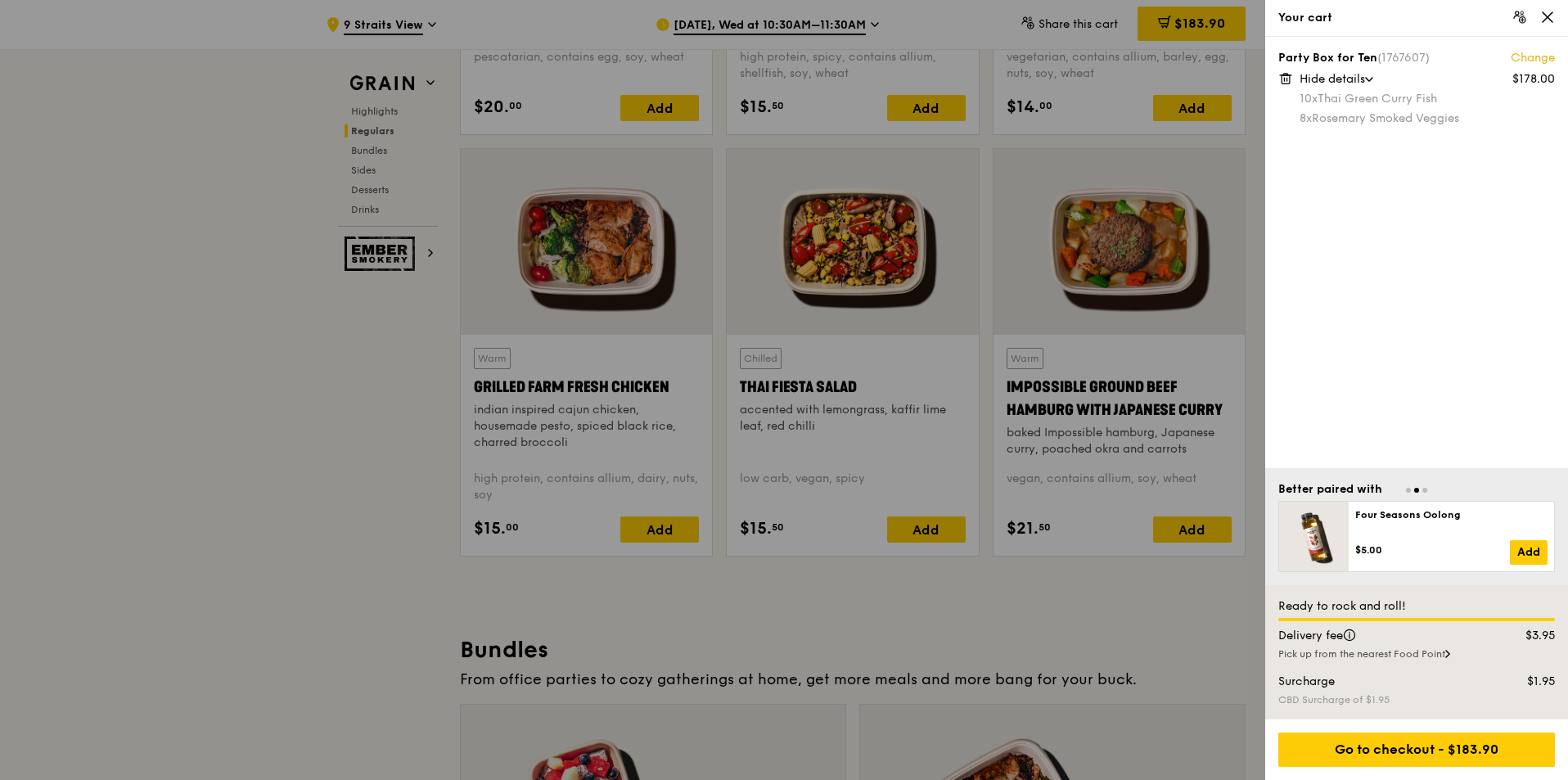
click at [1044, 19] on icon at bounding box center [1547, 17] width 10 height 10
